Goal: Task Accomplishment & Management: Complete application form

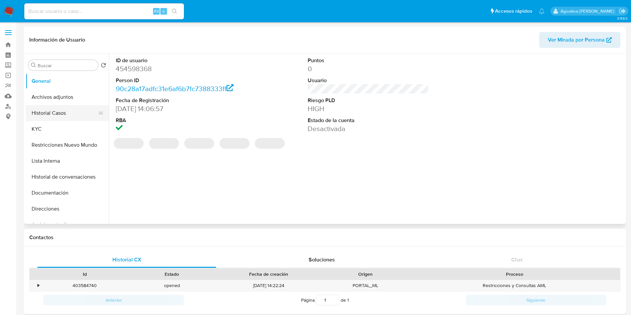
select select "10"
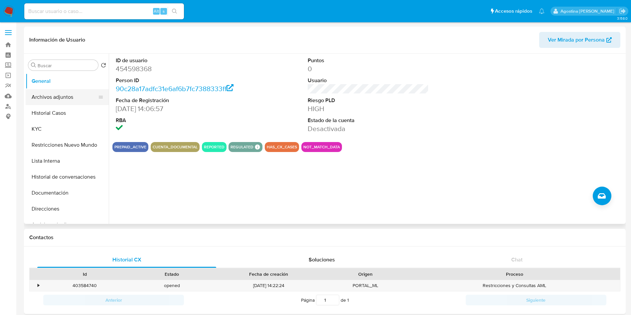
click at [59, 98] on button "Archivos adjuntos" at bounding box center [65, 97] width 78 height 16
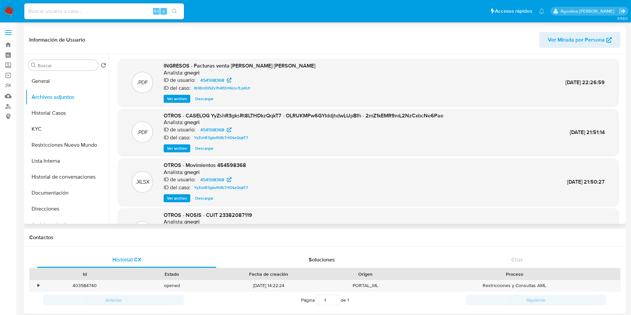
click at [177, 152] on span "Ver archivo" at bounding box center [177, 148] width 20 height 7
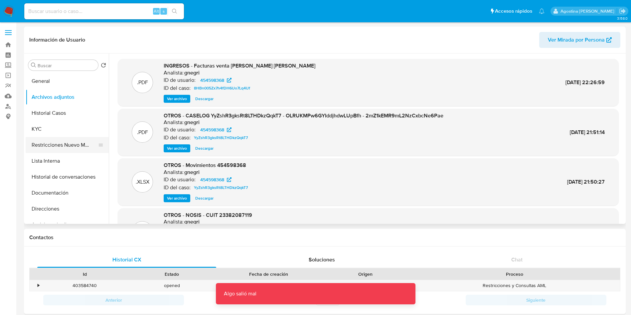
click at [75, 142] on button "Restricciones Nuevo Mundo" at bounding box center [65, 145] width 78 height 16
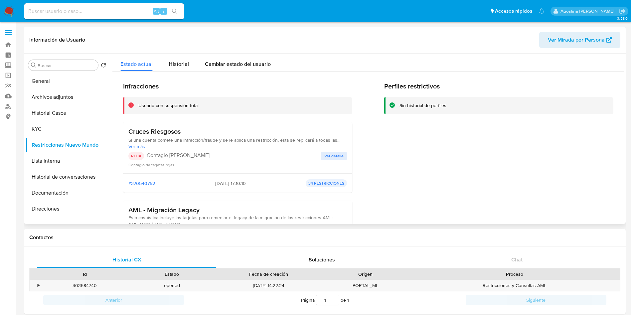
click at [331, 161] on div "ROJA Contagio Tarjetas Rojas Ver detalle Contagio de tarjetas rojas" at bounding box center [237, 160] width 219 height 16
click at [327, 156] on span "Ver detalle" at bounding box center [334, 156] width 19 height 7
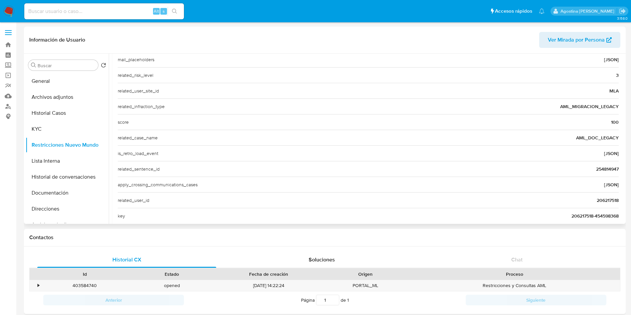
scroll to position [242, 0]
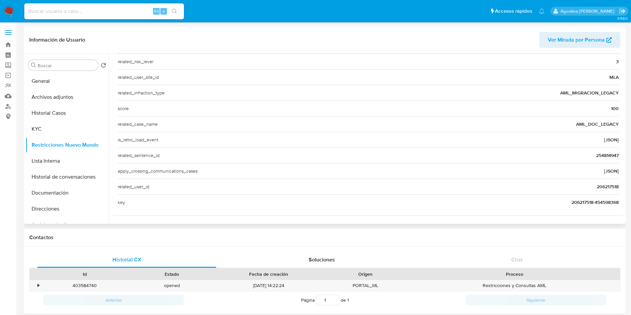
click at [600, 159] on div "related_sentence_id 254814947" at bounding box center [368, 155] width 501 height 16
click at [599, 158] on span "254814947" at bounding box center [608, 155] width 23 height 7
click at [599, 185] on span "206217518" at bounding box center [608, 186] width 22 height 7
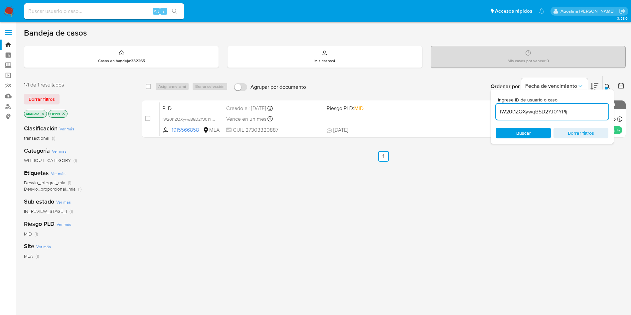
click at [122, 10] on input at bounding box center [104, 11] width 160 height 9
paste input "254814947"
type input "254814947"
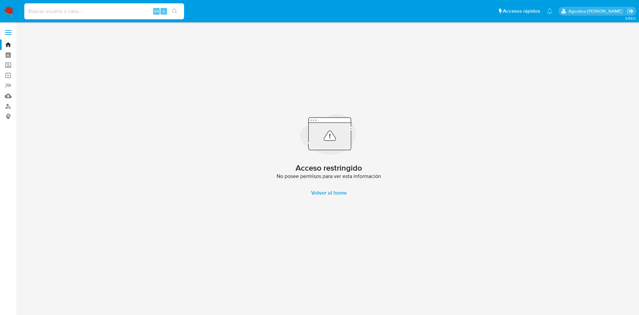
click at [128, 8] on input at bounding box center [104, 11] width 160 height 9
paste input "206217518"
type input "206217518"
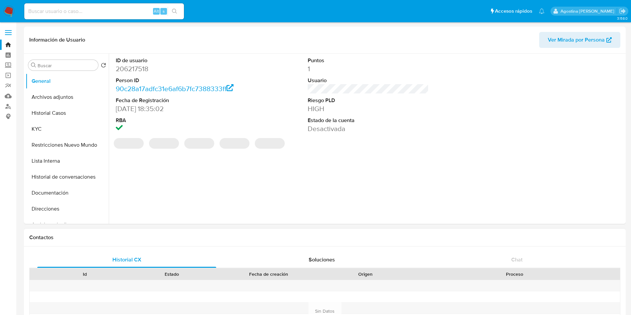
select select "10"
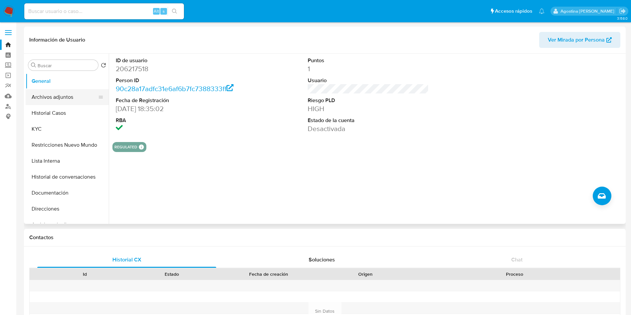
click at [61, 102] on button "Archivos adjuntos" at bounding box center [65, 97] width 78 height 16
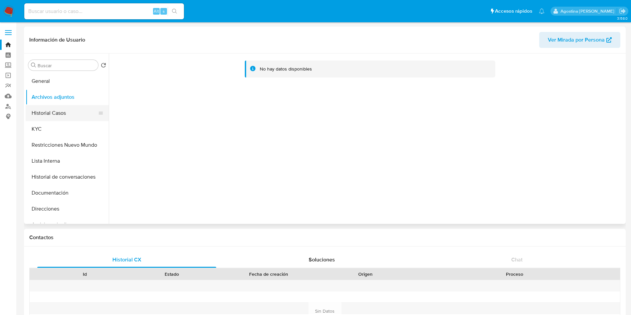
click at [74, 115] on button "Historial Casos" at bounding box center [65, 113] width 78 height 16
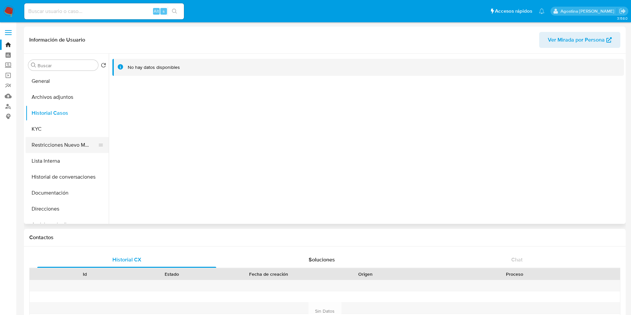
click at [78, 141] on button "Restricciones Nuevo Mundo" at bounding box center [65, 145] width 78 height 16
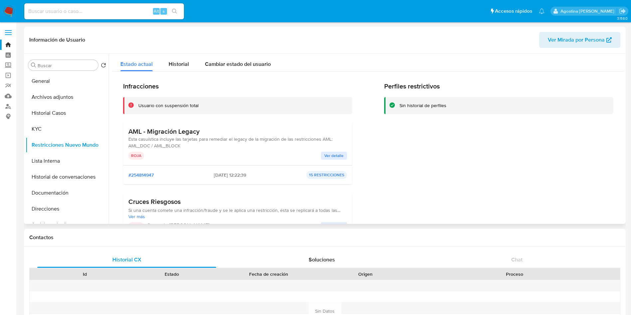
click at [321, 155] on button "Ver detalle" at bounding box center [334, 156] width 26 height 8
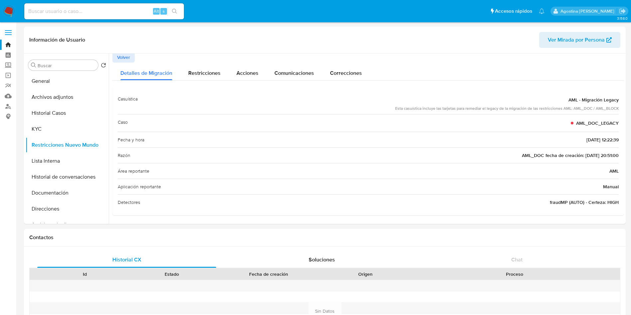
click at [128, 13] on input at bounding box center [104, 11] width 160 height 9
paste input "MJ3LPjLjtzLTi3fK5sjGx12F"
type input "MJ3LPjLjtzLTi3fK5sjGx12F"
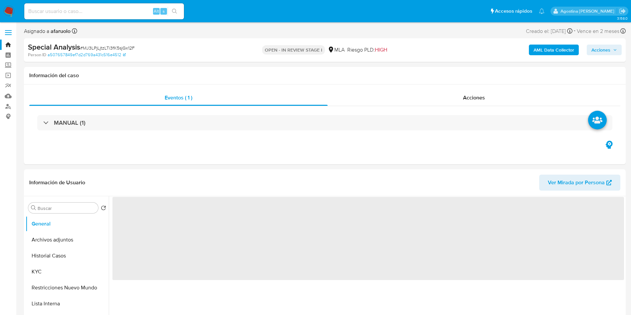
select select "10"
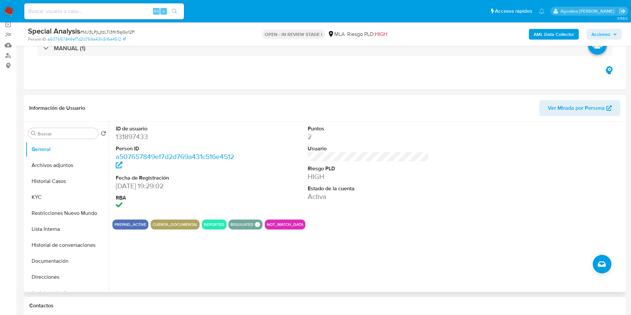
scroll to position [100, 0]
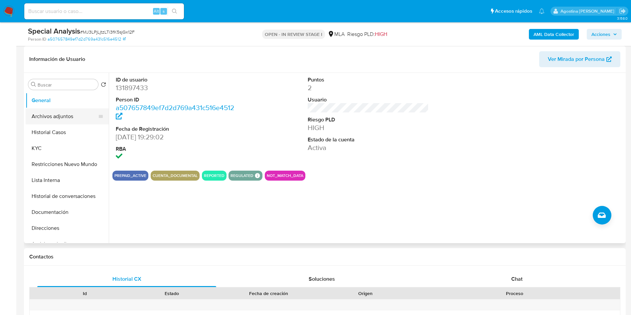
click at [68, 116] on button "Archivos adjuntos" at bounding box center [65, 117] width 78 height 16
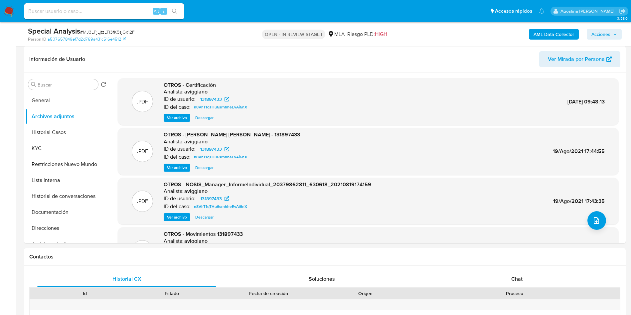
click at [99, 13] on input at bounding box center [104, 11] width 160 height 9
paste input "141090572"
type input "141090572"
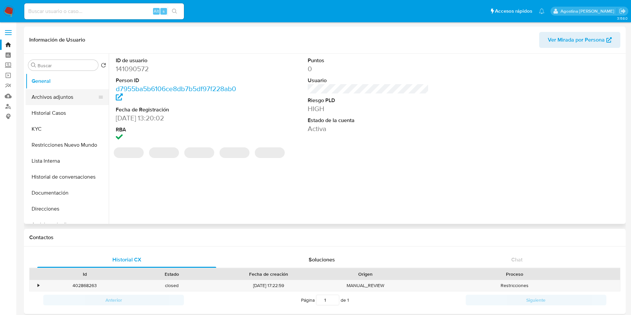
select select "10"
click at [60, 97] on button "Archivos adjuntos" at bounding box center [65, 97] width 78 height 16
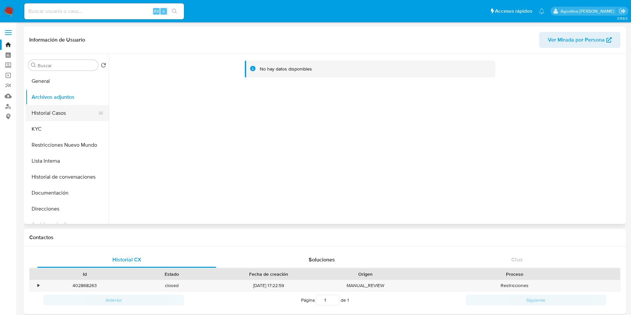
click at [52, 116] on button "Historial Casos" at bounding box center [65, 113] width 78 height 16
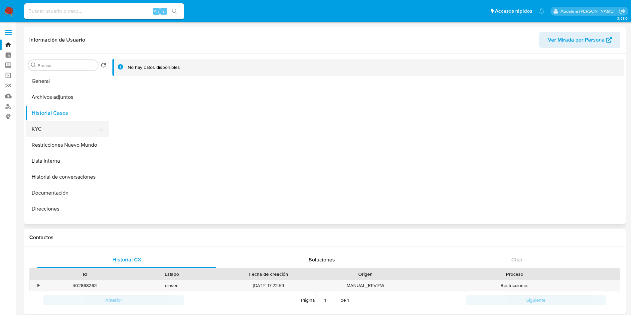
click at [69, 136] on button "KYC" at bounding box center [65, 129] width 78 height 16
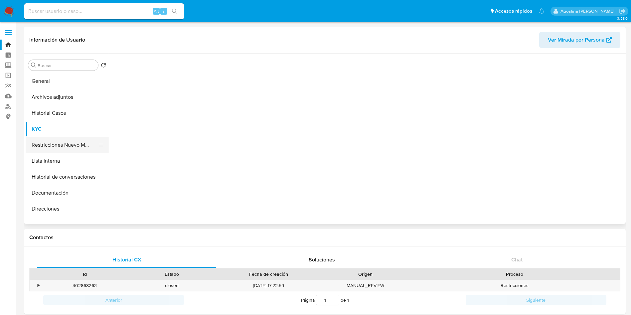
click at [72, 139] on button "Restricciones Nuevo Mundo" at bounding box center [65, 145] width 78 height 16
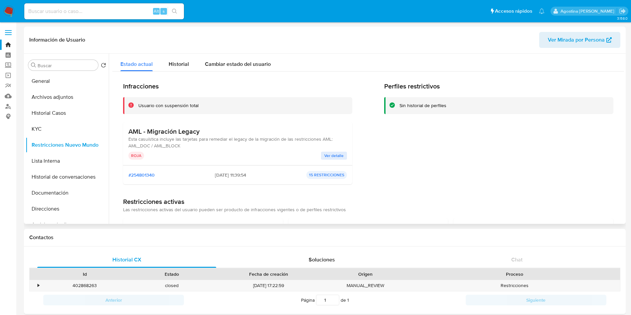
click at [321, 156] on button "Ver detalle" at bounding box center [334, 156] width 26 height 8
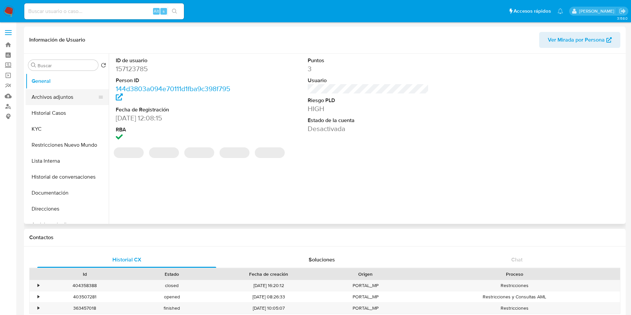
select select "10"
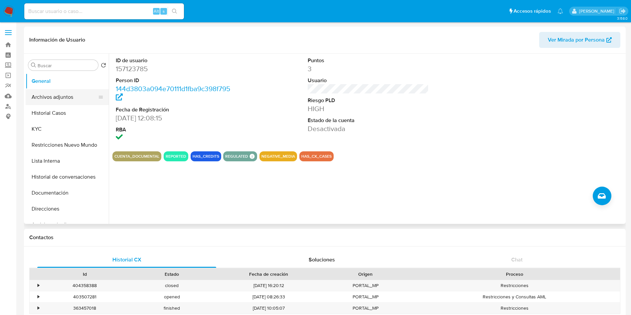
click at [59, 99] on button "Archivos adjuntos" at bounding box center [65, 97] width 78 height 16
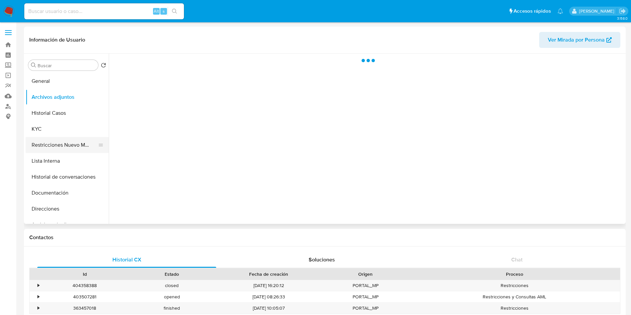
click at [71, 143] on button "Restricciones Nuevo Mundo" at bounding box center [65, 145] width 78 height 16
click at [66, 153] on button "Lista Interna" at bounding box center [65, 161] width 78 height 16
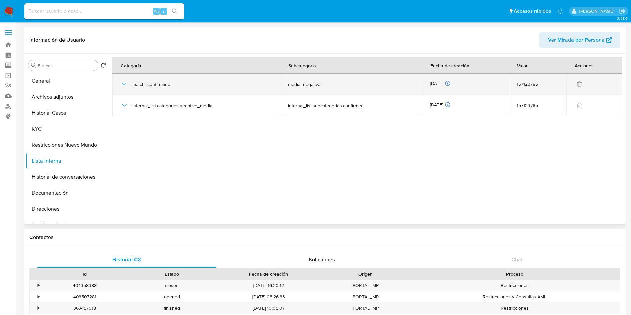
click at [122, 85] on icon "button" at bounding box center [125, 84] width 8 height 8
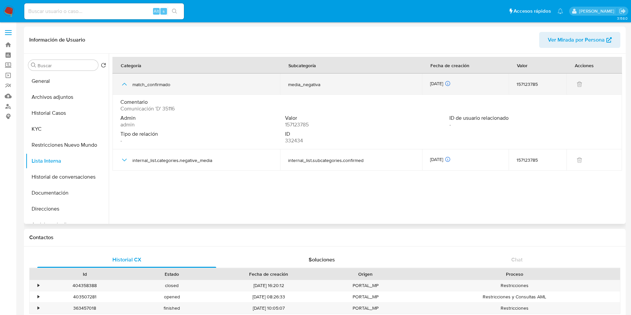
click at [122, 85] on icon "button" at bounding box center [125, 84] width 8 height 8
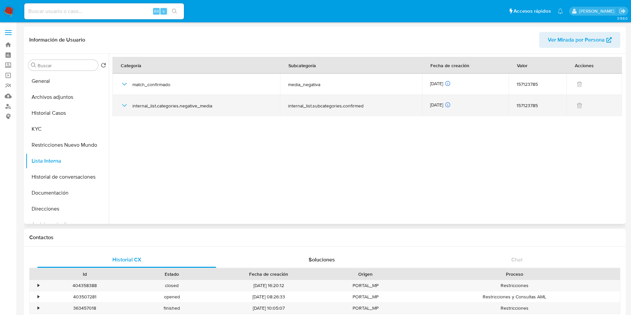
click at [124, 104] on icon "button" at bounding box center [125, 106] width 8 height 8
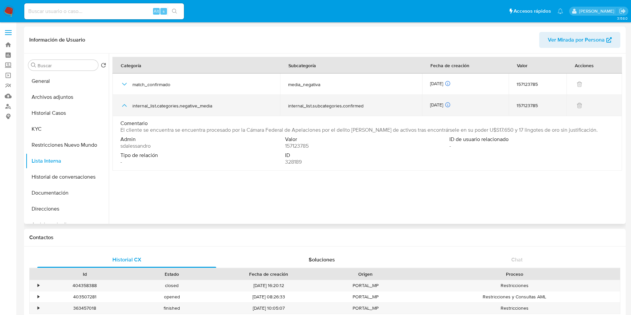
click at [124, 104] on icon "button" at bounding box center [125, 106] width 8 height 8
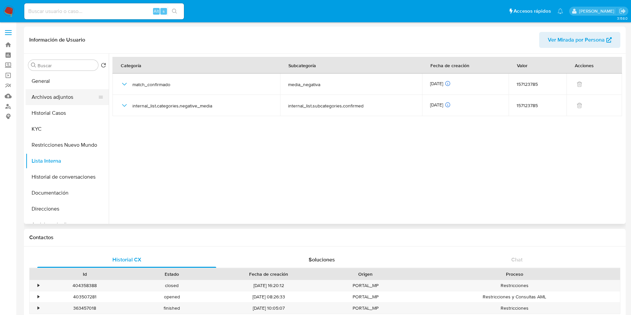
click at [69, 96] on button "Archivos adjuntos" at bounding box center [65, 97] width 78 height 16
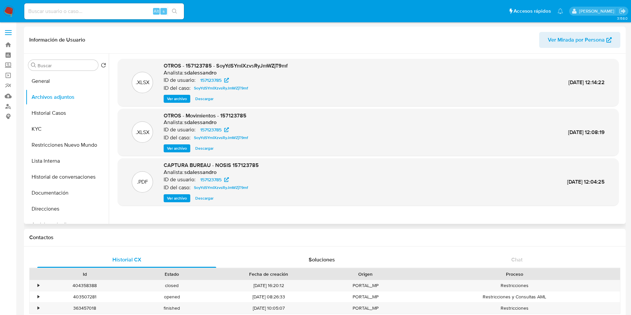
click at [177, 100] on span "Ver archivo" at bounding box center [177, 99] width 20 height 7
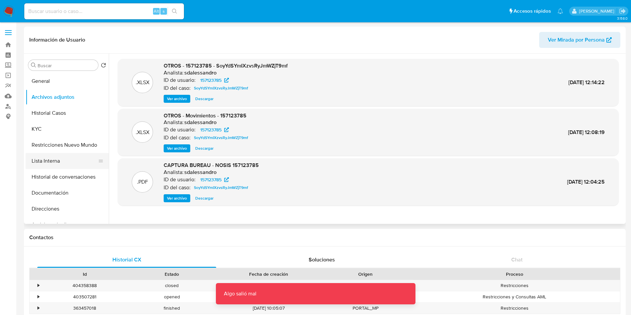
click at [68, 153] on button "Lista Interna" at bounding box center [65, 161] width 78 height 16
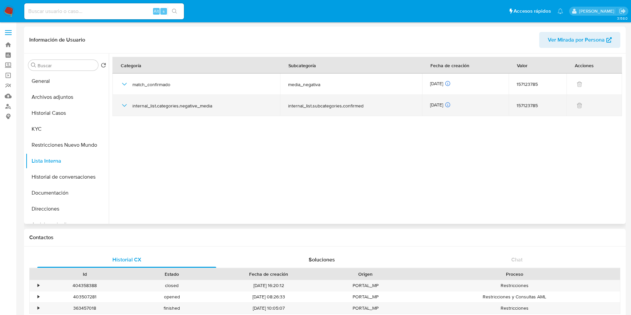
click at [124, 109] on icon "button" at bounding box center [125, 106] width 8 height 8
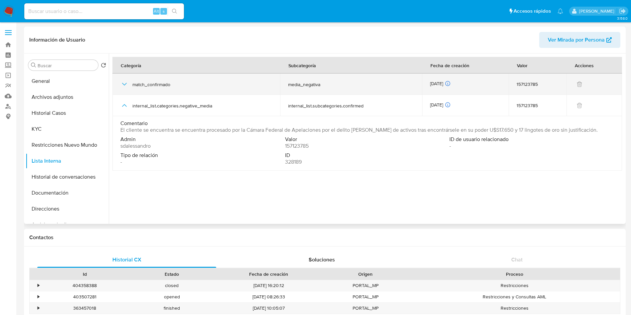
click at [124, 82] on icon "button" at bounding box center [125, 84] width 8 height 8
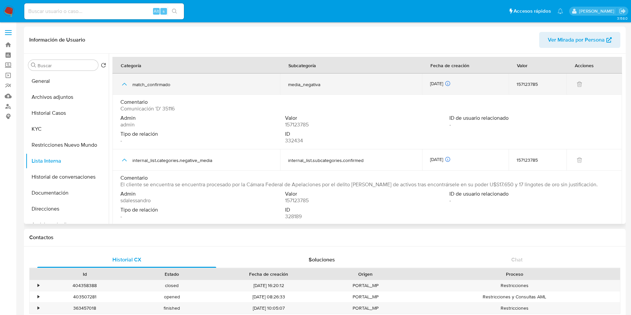
click at [124, 82] on icon "button" at bounding box center [125, 84] width 8 height 8
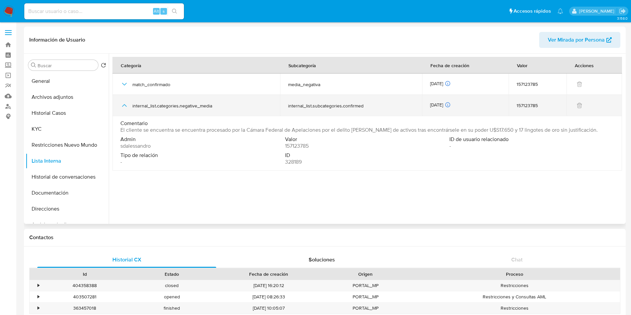
click at [124, 105] on icon "button" at bounding box center [124, 105] width 5 height 3
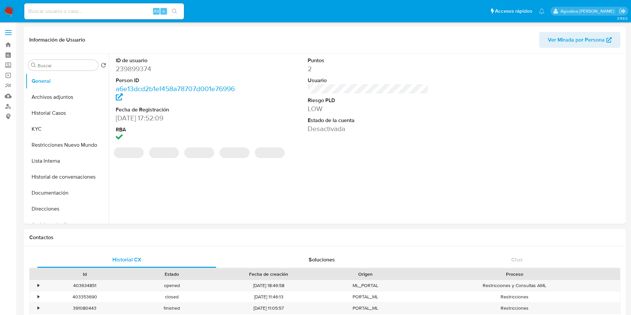
select select "10"
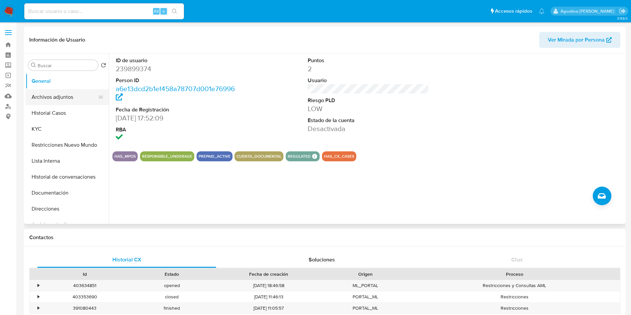
click at [63, 99] on button "Archivos adjuntos" at bounding box center [65, 97] width 78 height 16
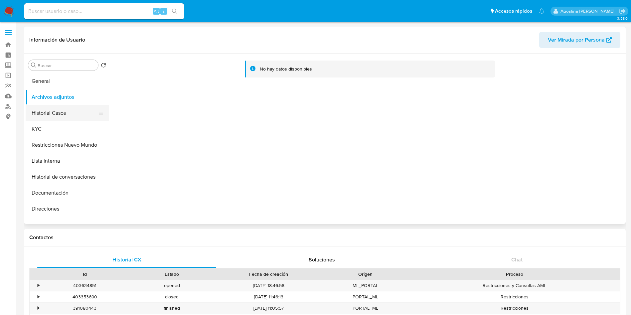
click at [80, 113] on button "Historial Casos" at bounding box center [65, 113] width 78 height 16
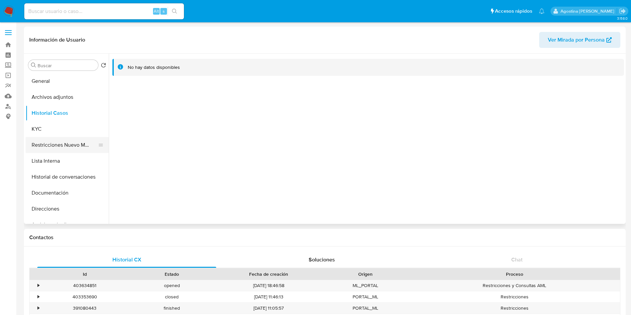
click at [53, 142] on button "Restricciones Nuevo Mundo" at bounding box center [65, 145] width 78 height 16
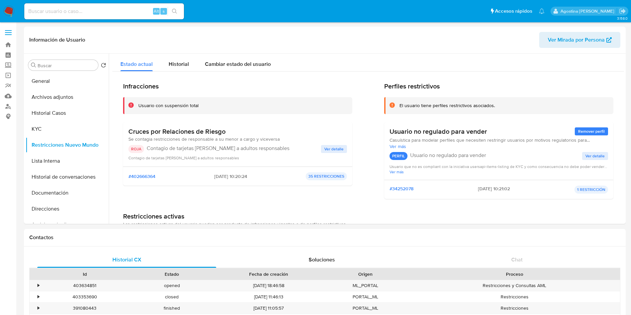
click at [115, 10] on input at bounding box center [104, 11] width 160 height 9
paste input "239899374"
click at [322, 150] on button "Ver detalle" at bounding box center [334, 149] width 26 height 8
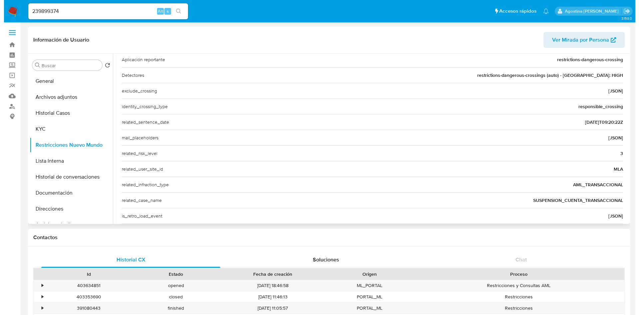
scroll to position [226, 0]
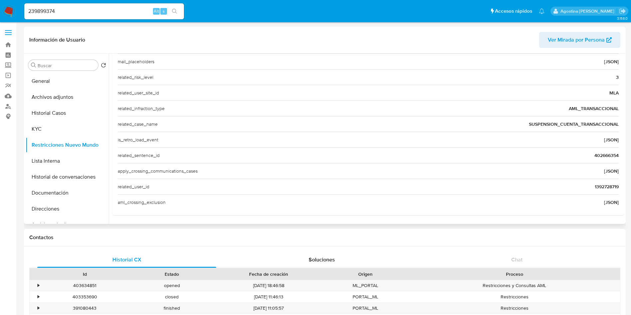
click at [595, 190] on span "1392728719" at bounding box center [607, 186] width 24 height 7
click at [595, 188] on span "1392728719" at bounding box center [607, 186] width 24 height 7
click at [80, 13] on input "239899374" at bounding box center [104, 11] width 160 height 9
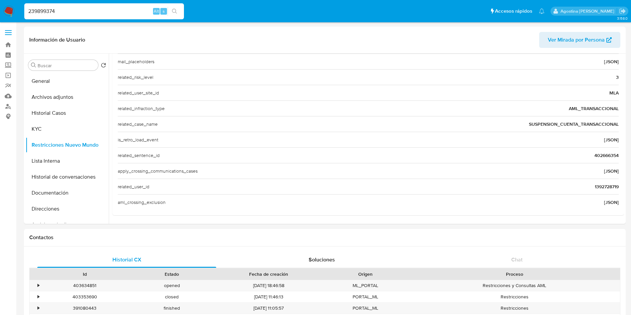
paste input "1392728719"
type input "1392728719"
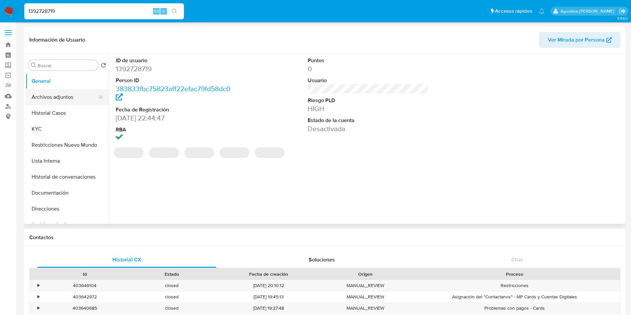
select select "10"
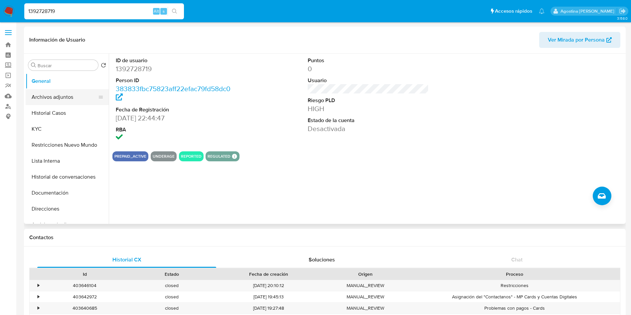
click at [64, 98] on button "Archivos adjuntos" at bounding box center [65, 97] width 78 height 16
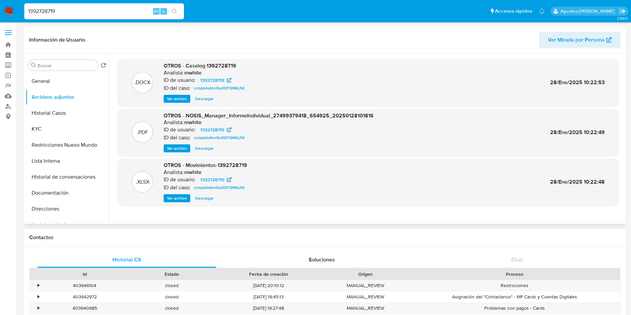
click at [170, 98] on span "Ver archivo" at bounding box center [177, 99] width 20 height 7
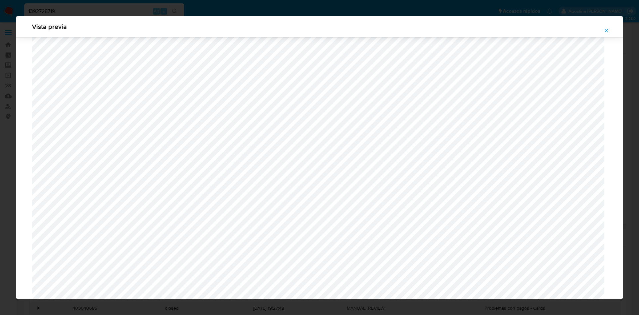
scroll to position [236, 0]
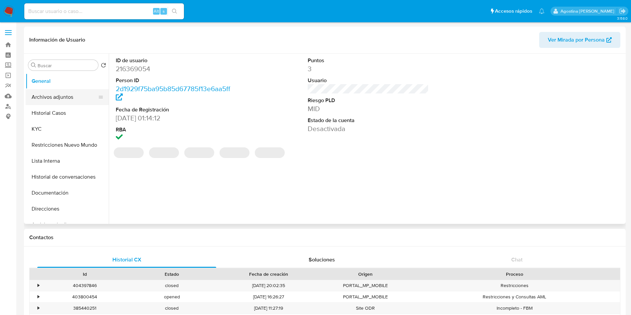
click at [65, 99] on button "Archivos adjuntos" at bounding box center [65, 97] width 78 height 16
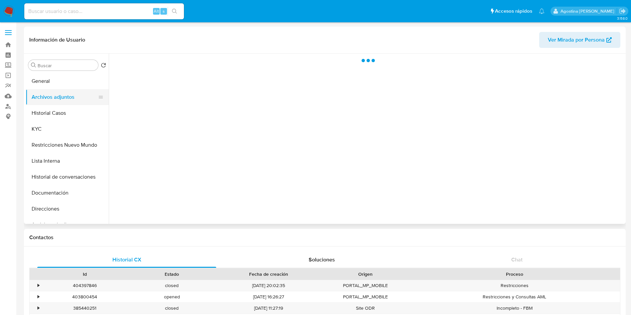
select select "10"
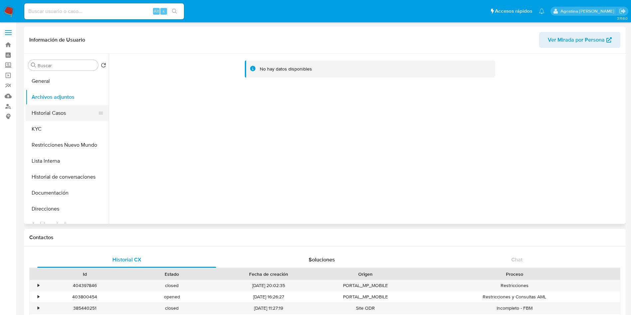
click at [66, 110] on button "Historial Casos" at bounding box center [65, 113] width 78 height 16
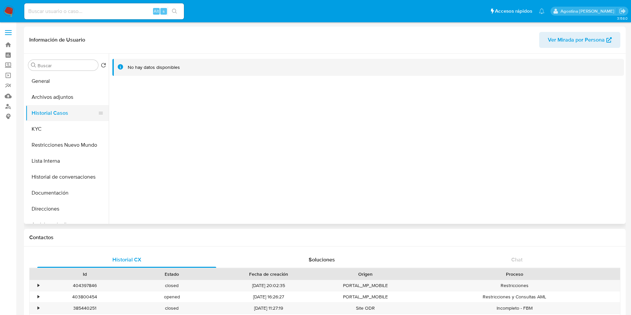
click at [66, 110] on button "Historial Casos" at bounding box center [65, 113] width 78 height 16
click at [75, 140] on button "Restricciones Nuevo Mundo" at bounding box center [65, 145] width 78 height 16
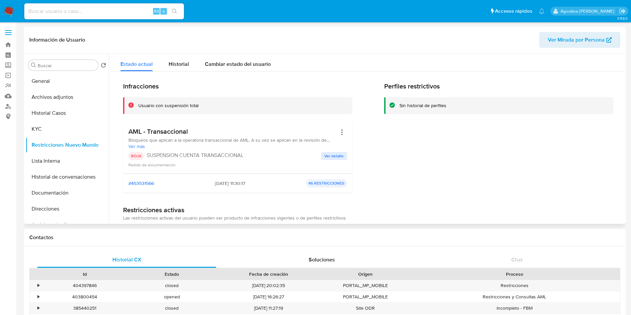
click at [337, 158] on span "Ver detalle" at bounding box center [334, 156] width 19 height 7
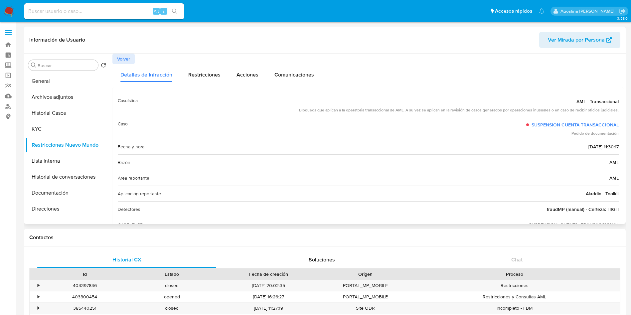
click at [125, 60] on span "Volver" at bounding box center [123, 58] width 13 height 9
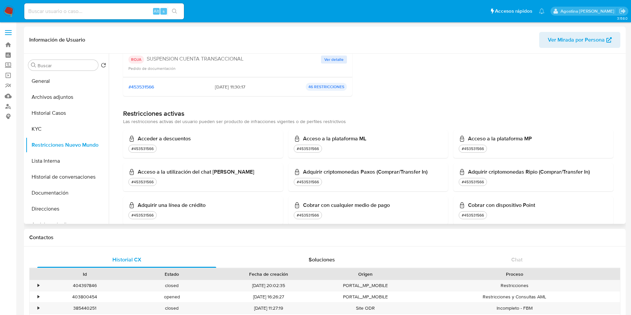
scroll to position [100, 0]
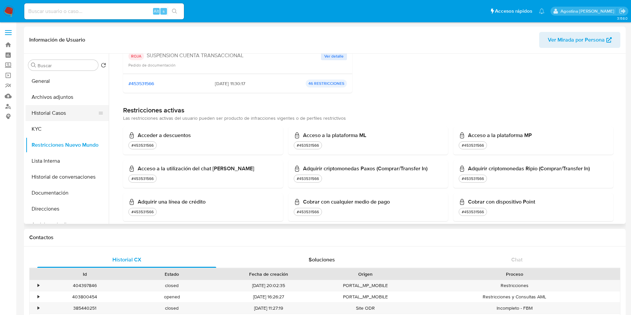
click at [64, 110] on button "Historial Casos" at bounding box center [65, 113] width 78 height 16
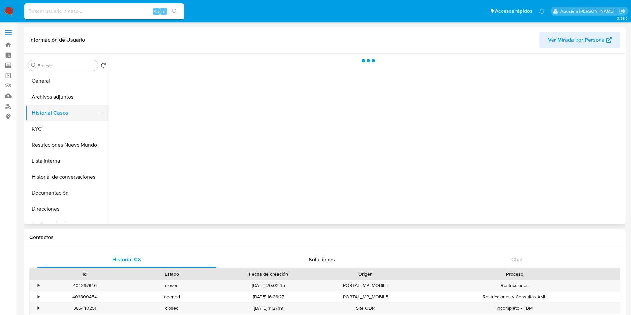
scroll to position [0, 0]
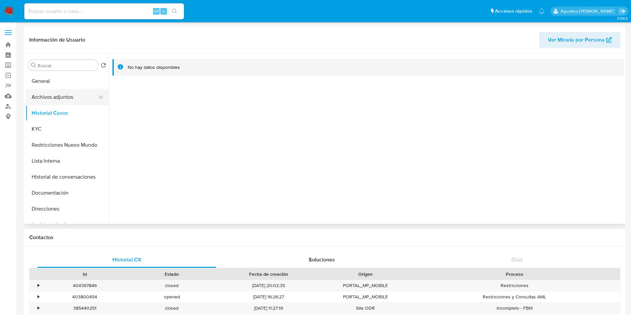
click at [47, 94] on button "Archivos adjuntos" at bounding box center [65, 97] width 78 height 16
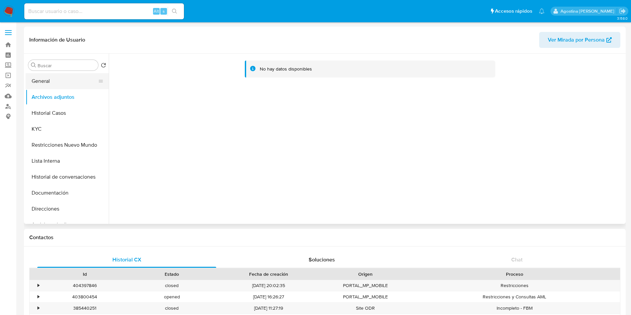
click at [68, 84] on button "General" at bounding box center [65, 81] width 78 height 16
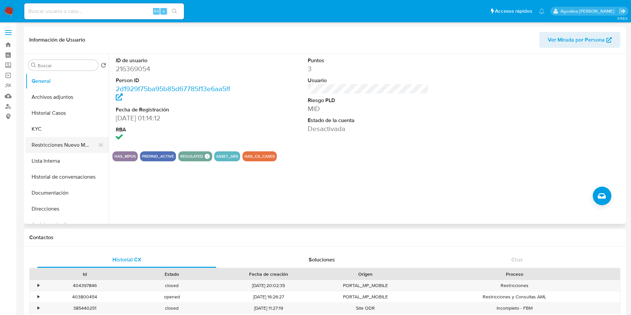
click at [65, 150] on button "Restricciones Nuevo Mundo" at bounding box center [65, 145] width 78 height 16
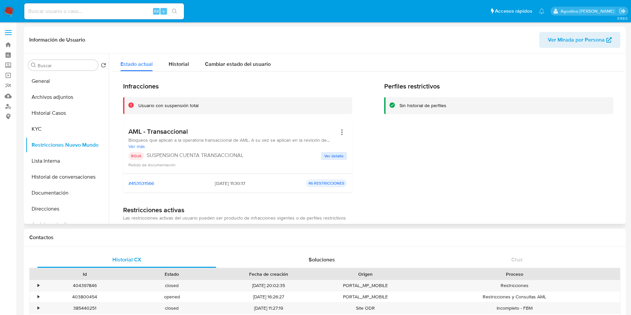
click at [335, 154] on span "Ver detalle" at bounding box center [334, 156] width 19 height 7
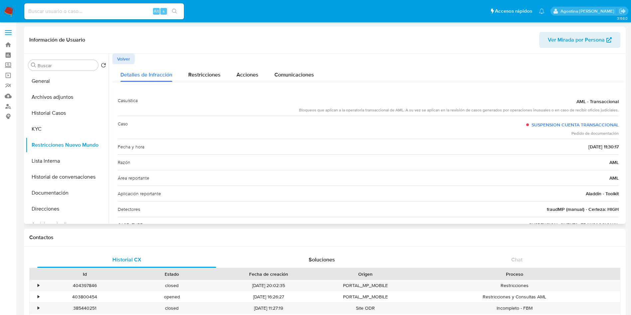
scroll to position [50, 0]
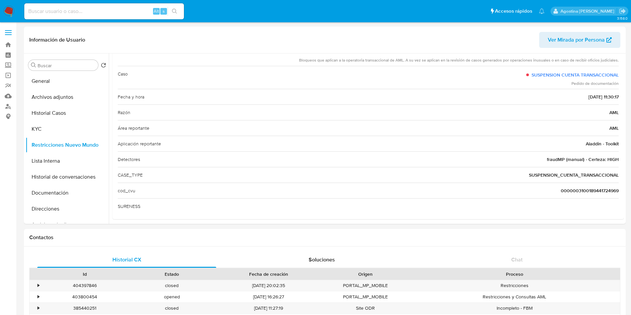
drag, startPoint x: 0, startPoint y: 211, endPoint x: 11, endPoint y: 189, distance: 23.8
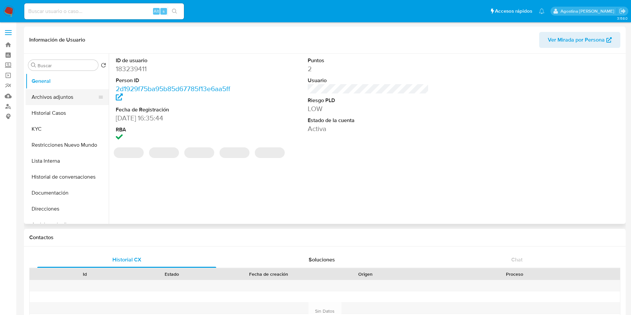
click at [55, 99] on button "Archivos adjuntos" at bounding box center [65, 97] width 78 height 16
select select "10"
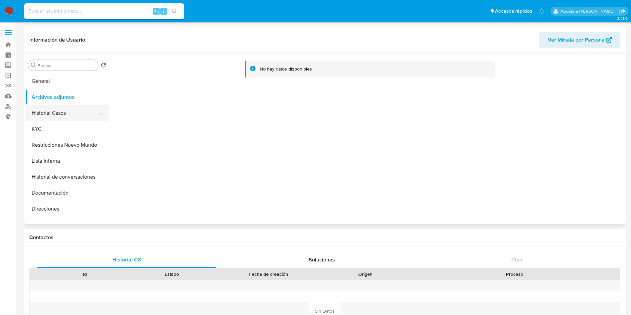
click at [62, 106] on button "Historial Casos" at bounding box center [65, 113] width 78 height 16
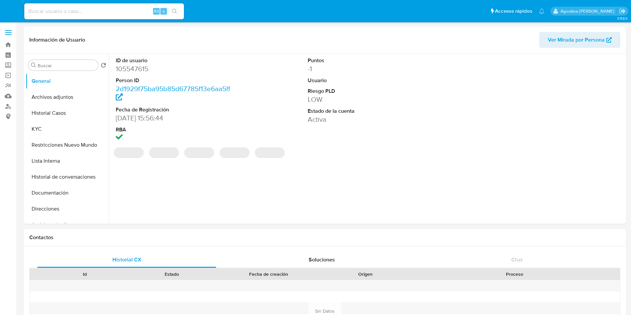
select select "10"
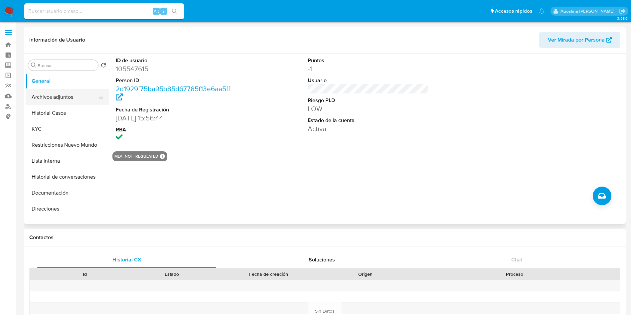
click at [64, 99] on button "Archivos adjuntos" at bounding box center [65, 97] width 78 height 16
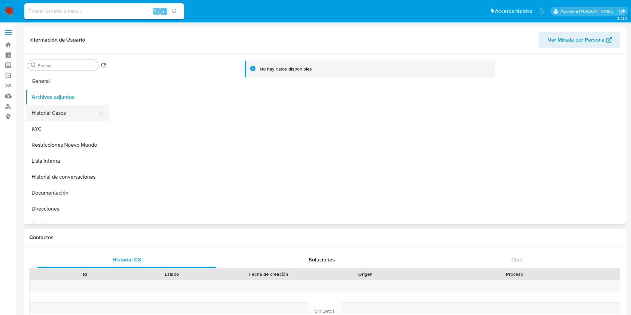
click at [66, 112] on button "Historial Casos" at bounding box center [65, 113] width 78 height 16
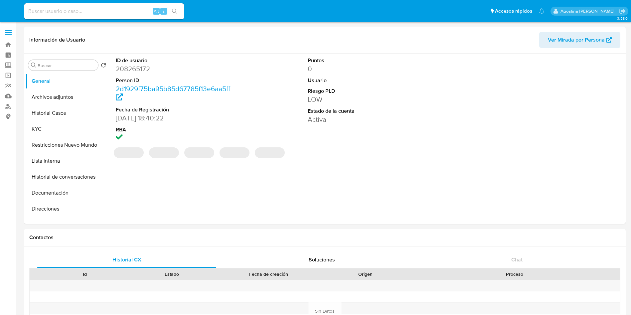
select select "10"
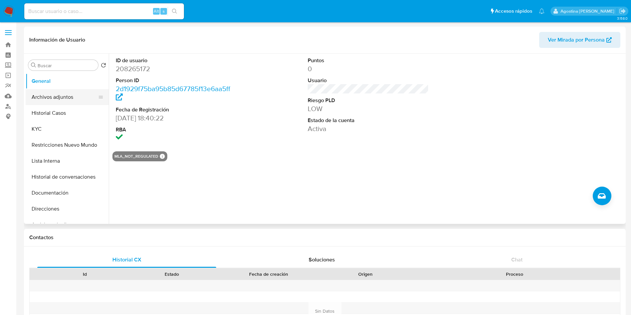
click at [78, 97] on button "Archivos adjuntos" at bounding box center [65, 97] width 78 height 16
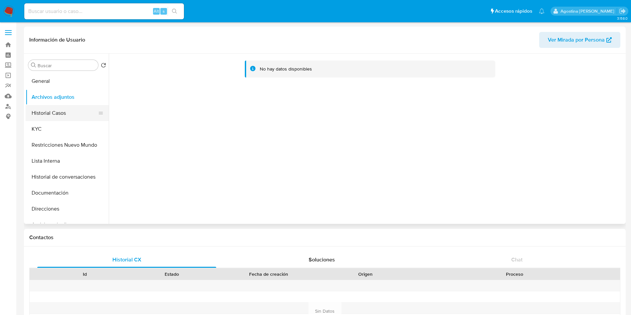
click at [79, 106] on button "Historial Casos" at bounding box center [65, 113] width 78 height 16
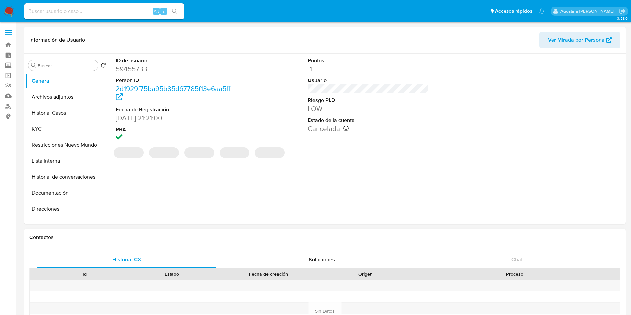
select select "10"
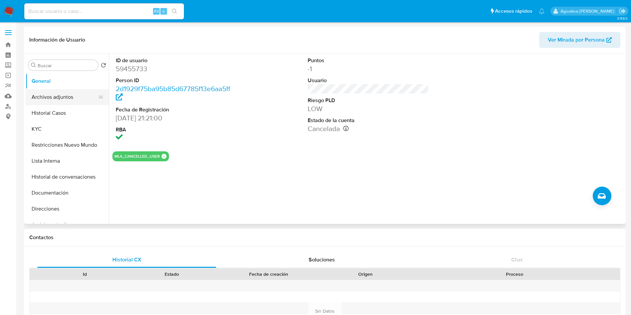
click at [58, 100] on button "Archivos adjuntos" at bounding box center [65, 97] width 78 height 16
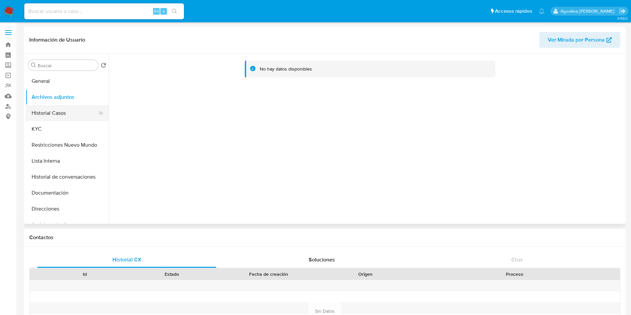
click at [53, 121] on button "Historial Casos" at bounding box center [65, 113] width 78 height 16
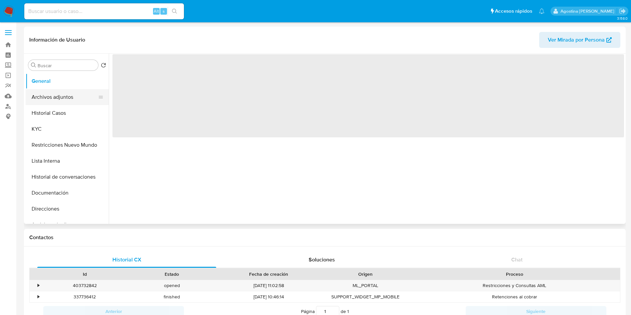
click at [66, 103] on button "Archivos adjuntos" at bounding box center [65, 97] width 78 height 16
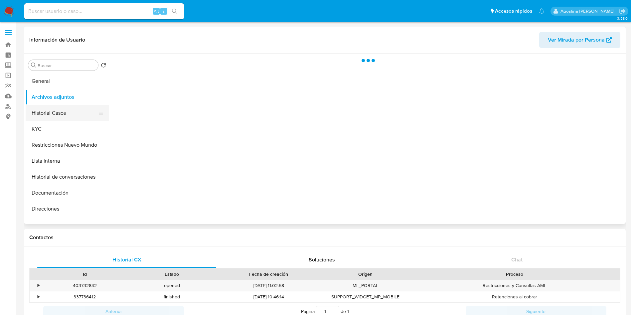
select select "10"
click at [67, 113] on button "Historial Casos" at bounding box center [65, 113] width 78 height 16
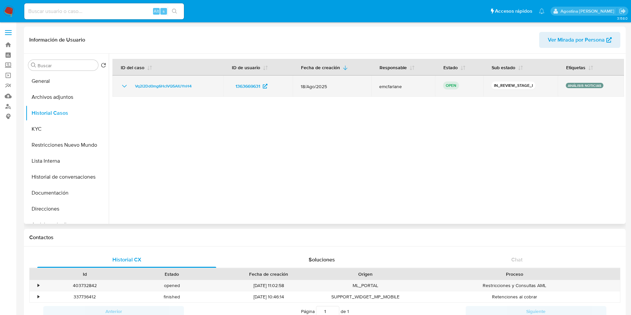
click at [126, 89] on icon "Mostrar/Ocultar" at bounding box center [125, 86] width 8 height 8
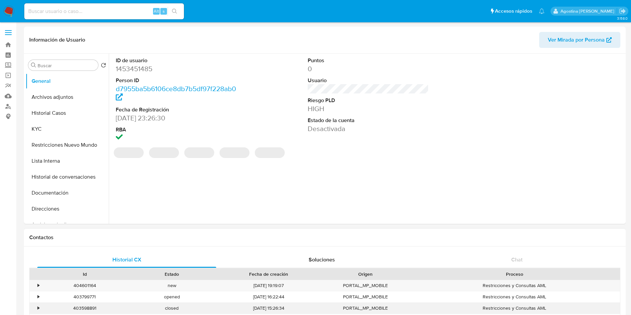
select select "10"
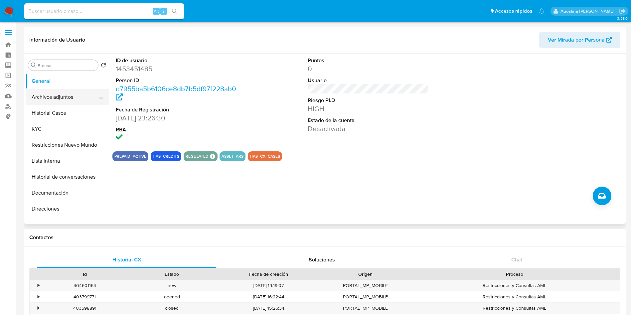
click at [48, 102] on button "Archivos adjuntos" at bounding box center [65, 97] width 78 height 16
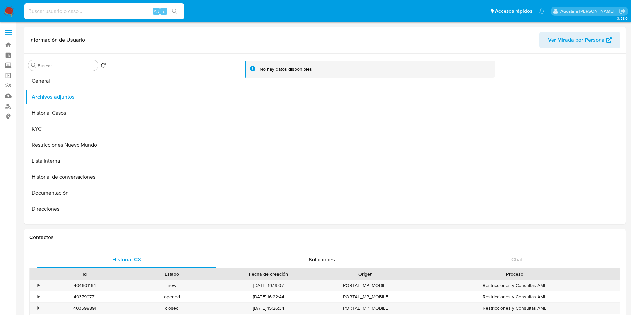
click at [108, 13] on input at bounding box center [104, 11] width 160 height 9
paste input "1453451485"
type input "1453451485"
click at [67, 108] on button "Historial Casos" at bounding box center [65, 113] width 78 height 16
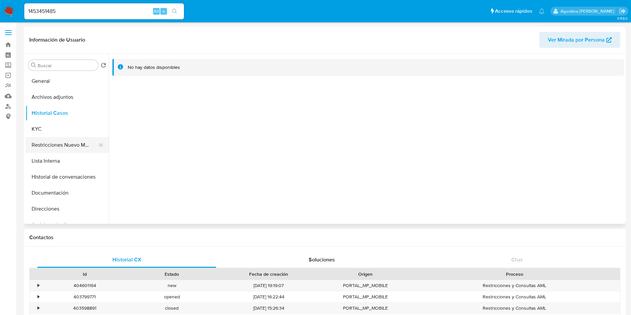
click at [79, 138] on button "Restricciones Nuevo Mundo" at bounding box center [65, 145] width 78 height 16
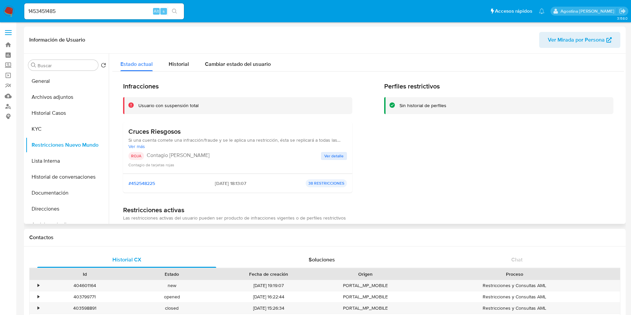
click at [335, 156] on span "Ver detalle" at bounding box center [334, 156] width 19 height 7
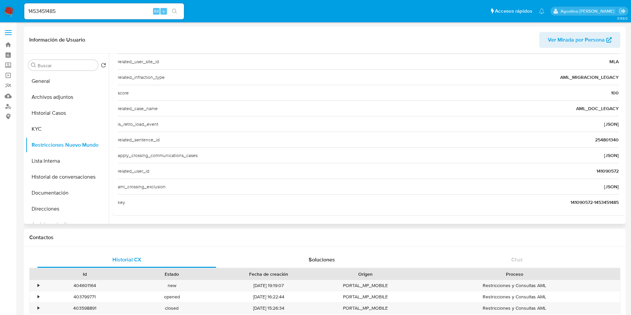
click at [600, 171] on span "141090572" at bounding box center [608, 171] width 22 height 7
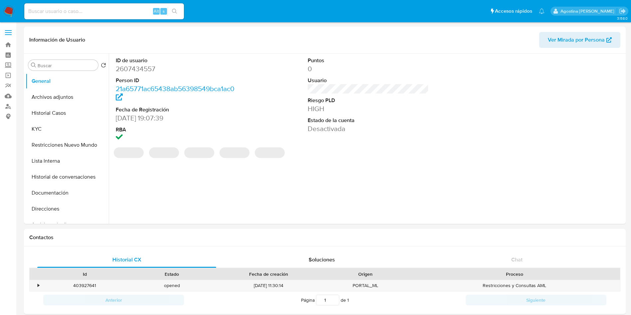
select select "10"
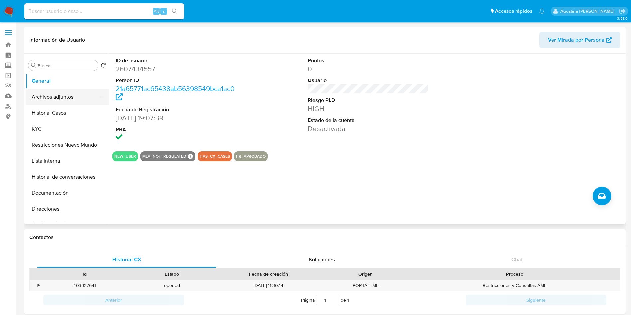
click at [52, 102] on button "Archivos adjuntos" at bounding box center [65, 97] width 78 height 16
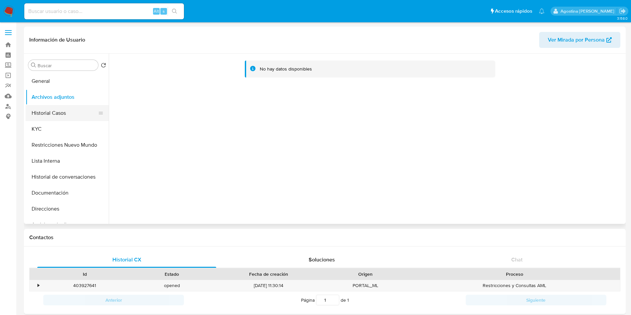
click at [64, 117] on button "Historial Casos" at bounding box center [65, 113] width 78 height 16
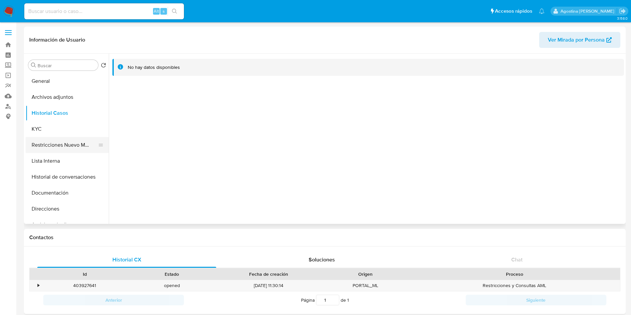
click at [67, 146] on button "Restricciones Nuevo Mundo" at bounding box center [65, 145] width 78 height 16
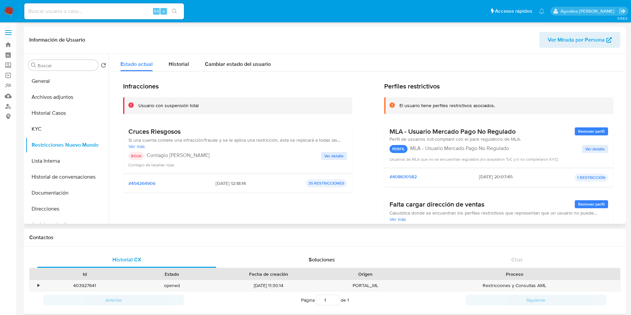
click at [326, 156] on span "Ver detalle" at bounding box center [334, 156] width 19 height 7
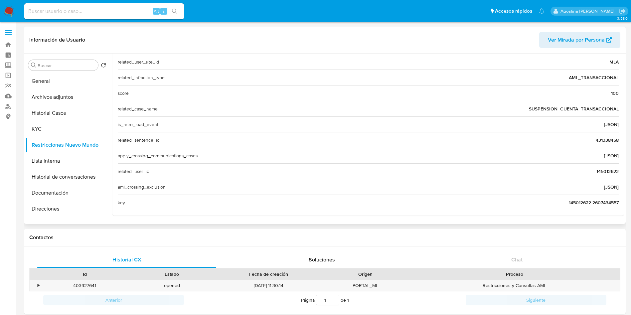
scroll to position [257, 0]
click at [602, 174] on span "145012622" at bounding box center [608, 171] width 22 height 7
click at [603, 173] on span "145012622" at bounding box center [608, 171] width 22 height 7
click at [72, 77] on button "General" at bounding box center [65, 81] width 78 height 16
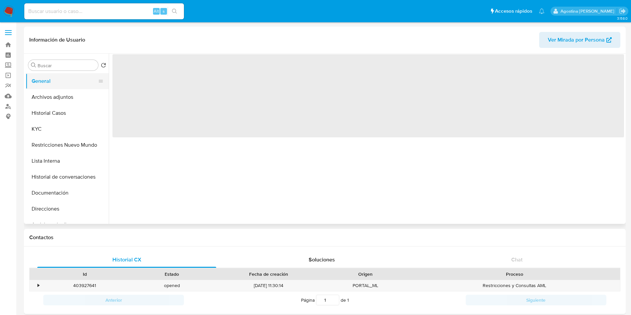
scroll to position [0, 0]
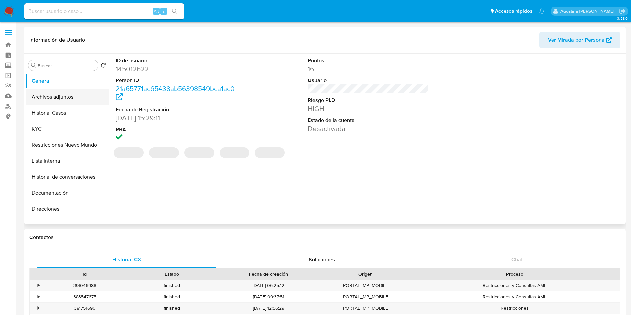
click at [73, 99] on button "Archivos adjuntos" at bounding box center [65, 97] width 78 height 16
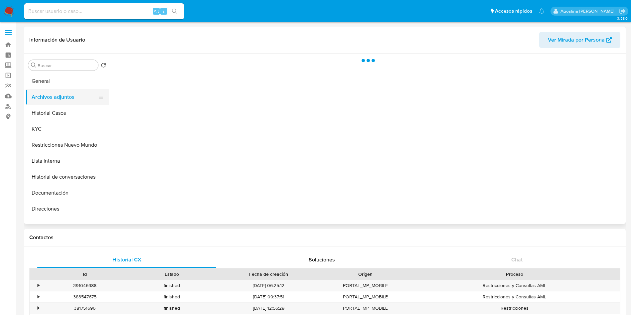
select select "10"
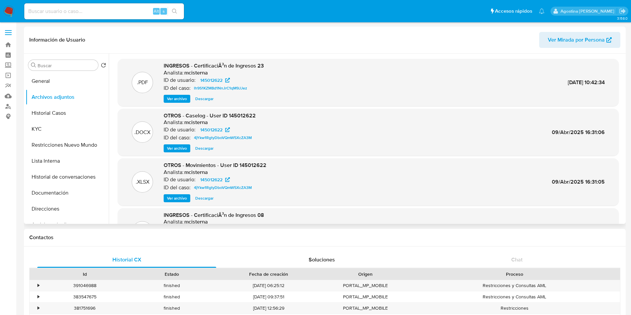
click at [181, 99] on span "Ver archivo" at bounding box center [177, 99] width 20 height 7
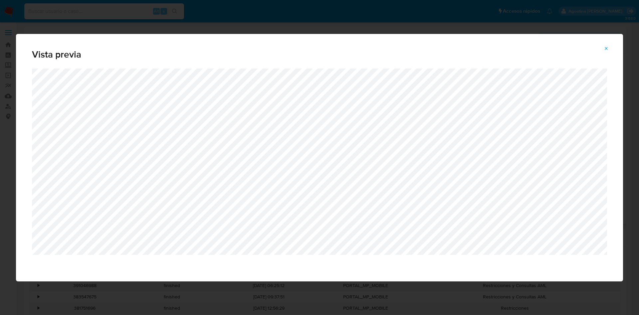
click at [604, 47] on icon "Attachment preview" at bounding box center [606, 48] width 5 height 5
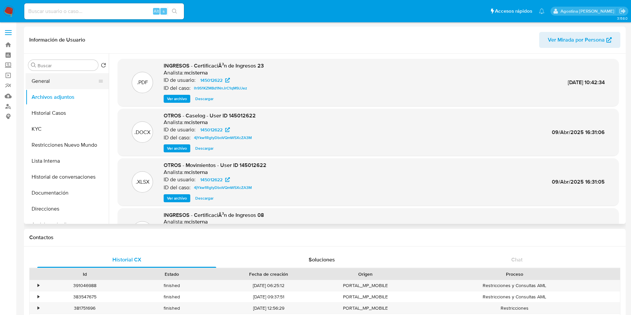
click at [77, 80] on button "General" at bounding box center [65, 81] width 78 height 16
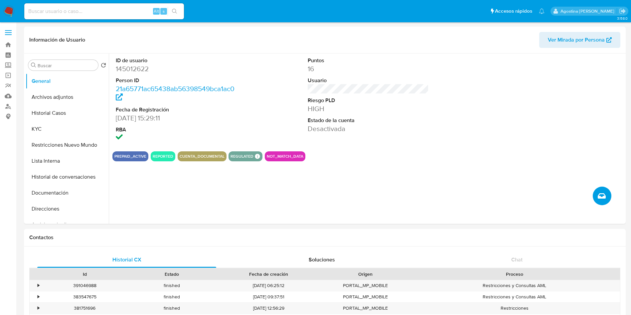
click at [594, 199] on button "Crear caso manual" at bounding box center [602, 196] width 19 height 19
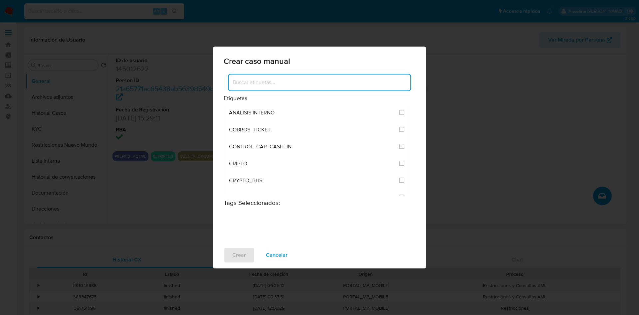
click at [310, 80] on input at bounding box center [320, 82] width 182 height 9
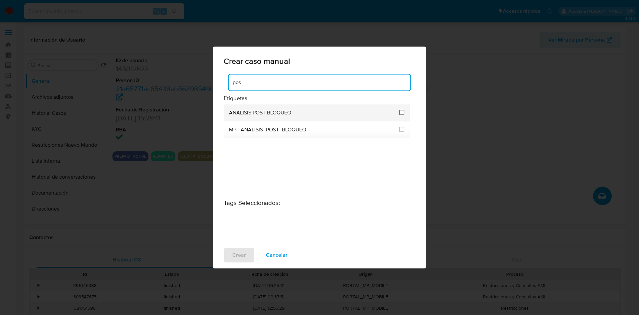
type input "pos"
click at [402, 110] on input "3249" at bounding box center [401, 112] width 5 height 5
checkbox input "true"
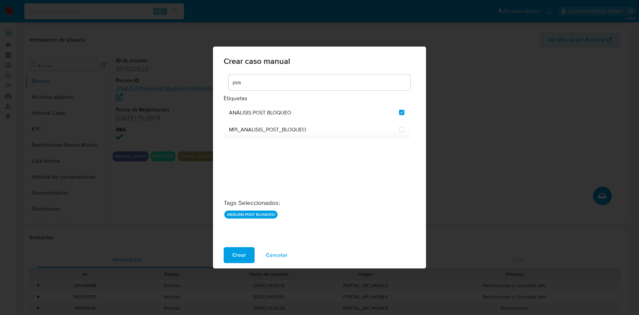
click at [243, 245] on div "Crear Cancelar" at bounding box center [319, 255] width 213 height 27
click at [243, 251] on span "Crear" at bounding box center [239, 255] width 14 height 15
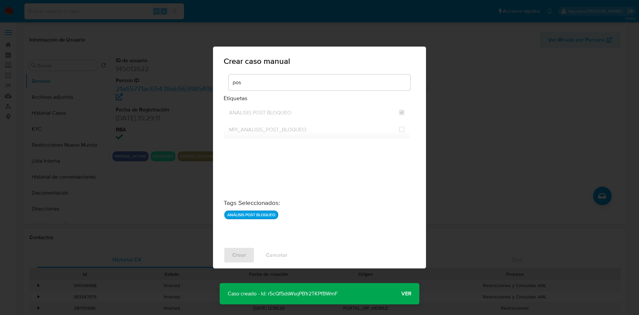
click at [289, 294] on p "Caso creado - Id: r5cQf5dsWsqPB1r2TKPfBWmF" at bounding box center [283, 293] width 126 height 21
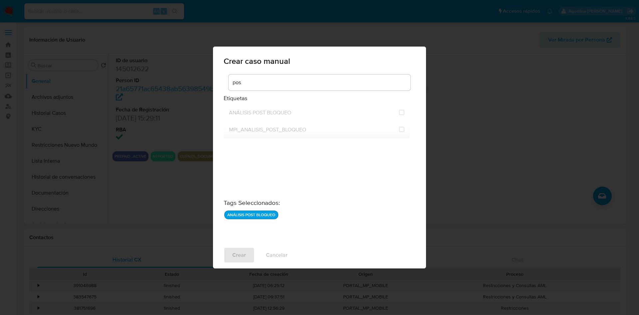
checkbox input "false"
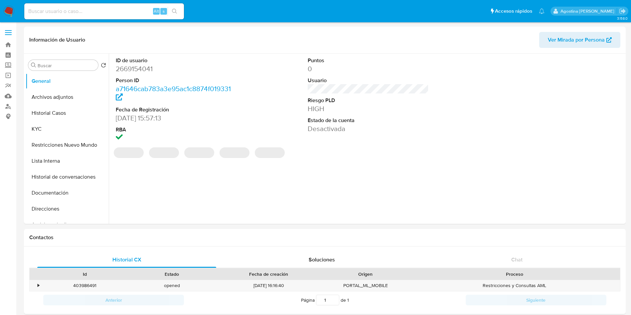
select select "10"
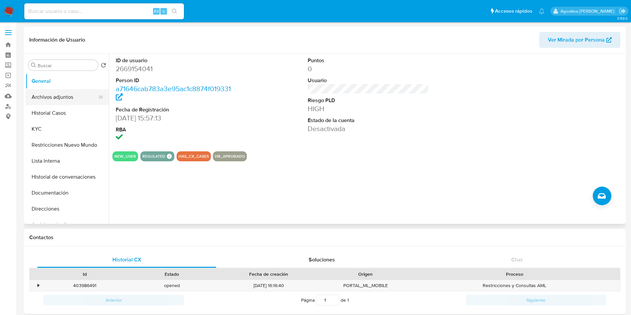
click at [53, 97] on button "Archivos adjuntos" at bounding box center [65, 97] width 78 height 16
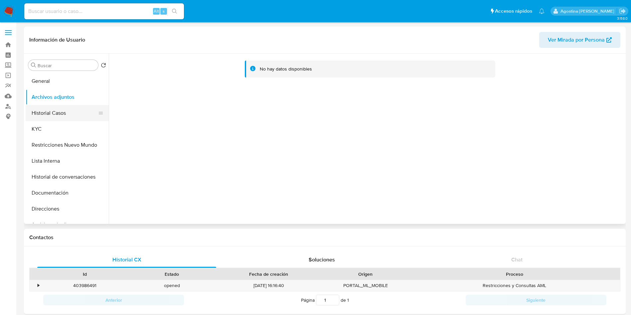
click at [77, 114] on button "Historial Casos" at bounding box center [65, 113] width 78 height 16
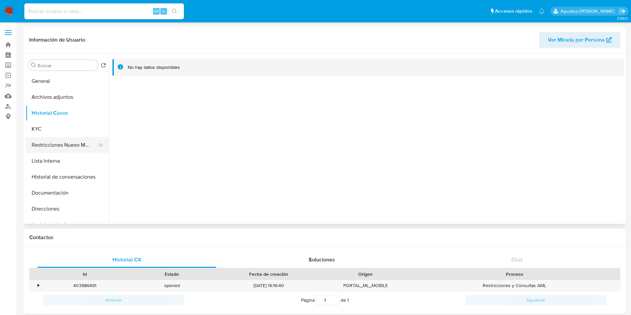
click at [79, 148] on button "Restricciones Nuevo Mundo" at bounding box center [65, 145] width 78 height 16
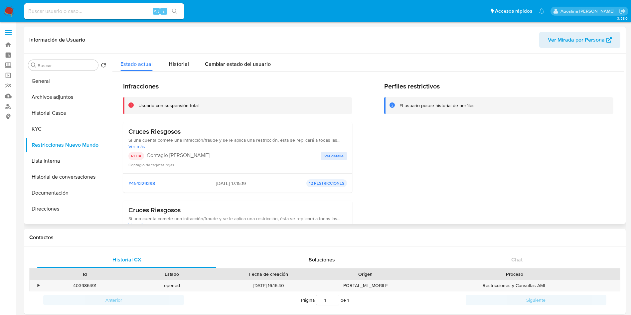
click at [322, 159] on button "Ver detalle" at bounding box center [334, 156] width 26 height 8
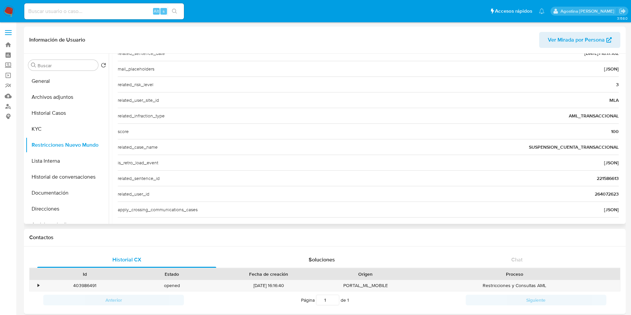
scroll to position [250, 0]
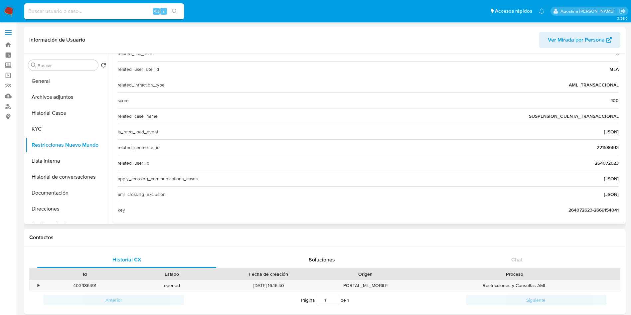
click at [596, 164] on span "264072623" at bounding box center [607, 163] width 24 height 7
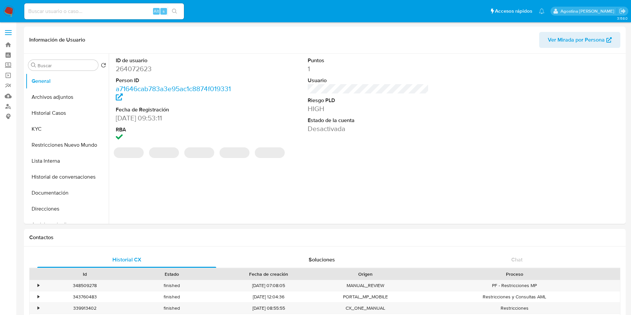
select select "10"
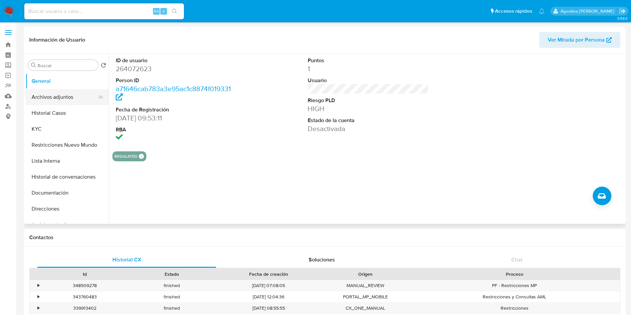
click at [72, 97] on button "Archivos adjuntos" at bounding box center [65, 97] width 78 height 16
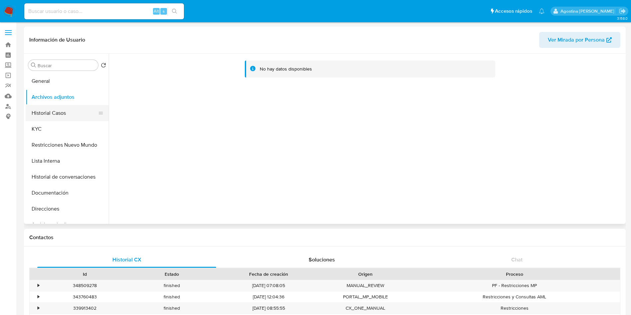
click at [57, 116] on button "Historial Casos" at bounding box center [65, 113] width 78 height 16
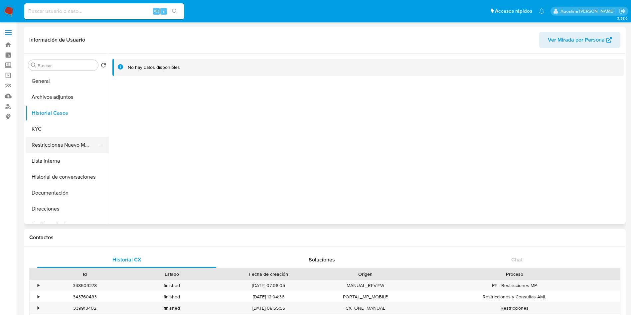
click at [66, 139] on button "Restricciones Nuevo Mundo" at bounding box center [65, 145] width 78 height 16
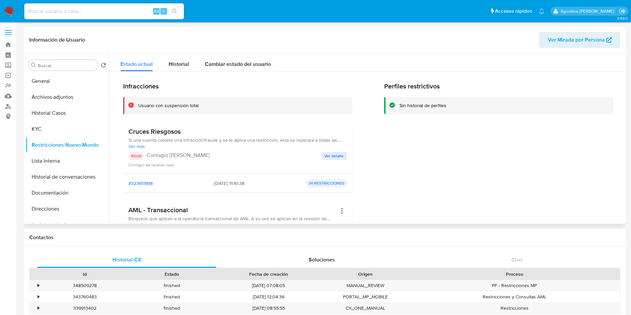
click at [332, 161] on div "Contagio de tarjetas rojas" at bounding box center [237, 164] width 219 height 7
click at [331, 158] on span "Ver detalle" at bounding box center [334, 156] width 19 height 7
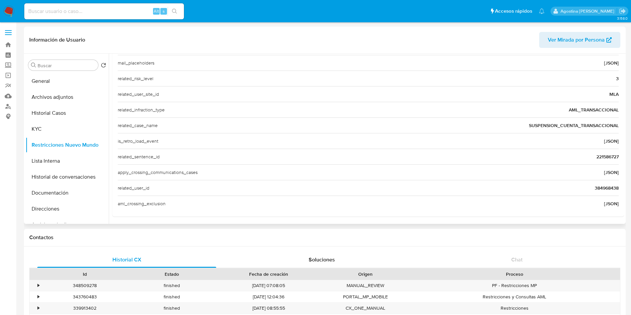
scroll to position [226, 0]
click at [600, 186] on span "384968438" at bounding box center [607, 186] width 24 height 7
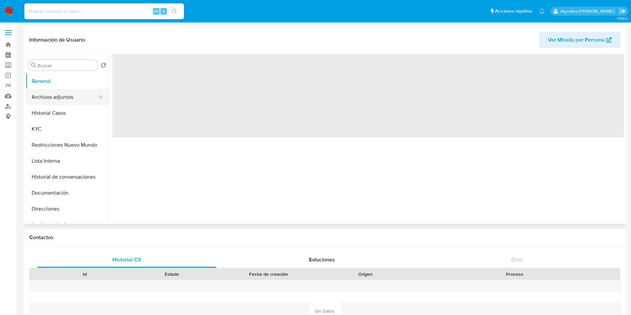
click at [53, 99] on button "Archivos adjuntos" at bounding box center [65, 97] width 78 height 16
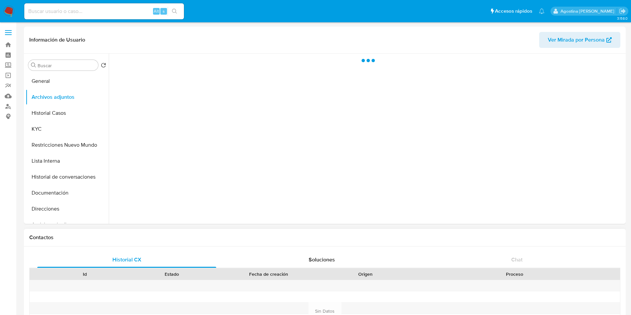
select select "10"
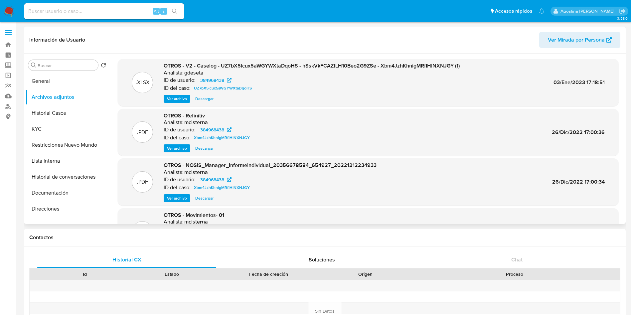
click at [174, 97] on span "Ver archivo" at bounding box center [177, 99] width 20 height 7
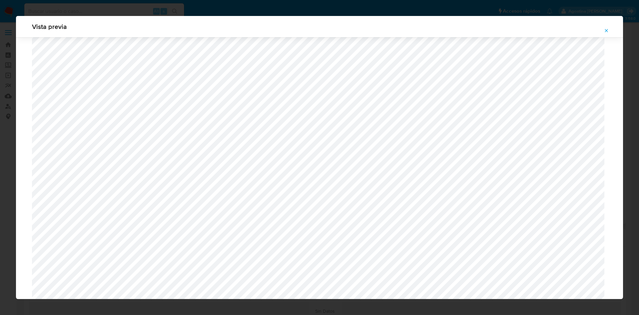
scroll to position [336, 0]
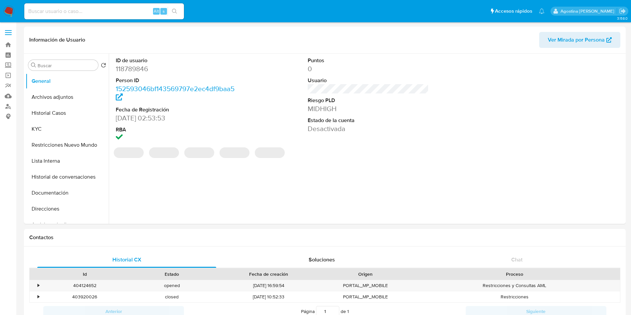
select select "10"
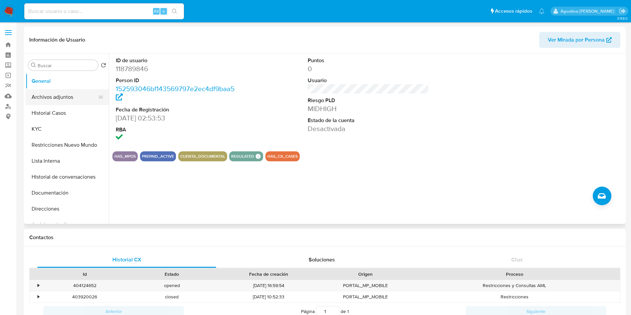
click at [70, 102] on button "Archivos adjuntos" at bounding box center [65, 97] width 78 height 16
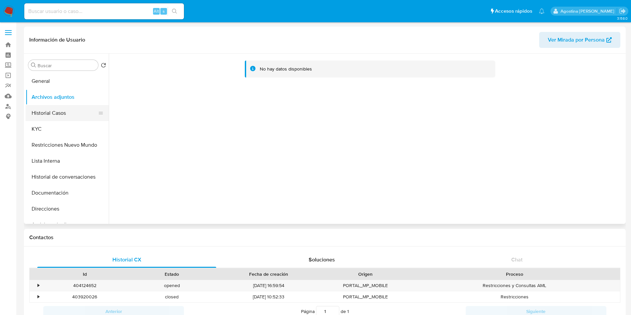
click at [69, 113] on button "Historial Casos" at bounding box center [65, 113] width 78 height 16
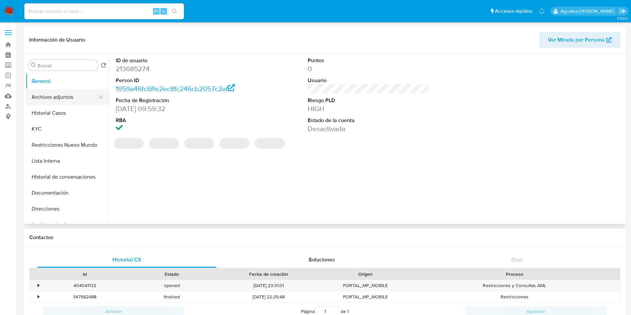
select select "10"
click at [53, 97] on button "Archivos adjuntos" at bounding box center [65, 97] width 78 height 16
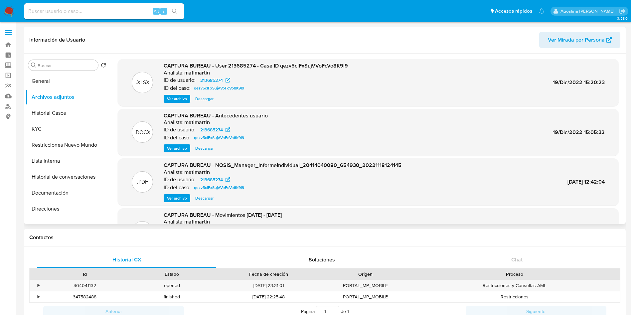
click at [172, 99] on span "Ver archivo" at bounding box center [177, 99] width 20 height 7
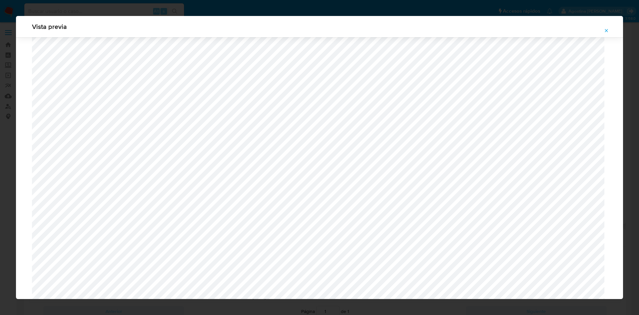
scroll to position [386, 0]
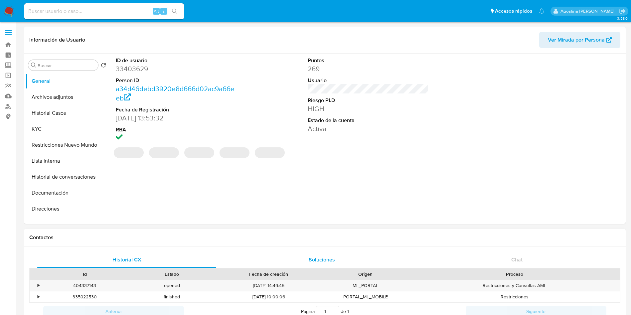
select select "10"
click at [48, 97] on button "Archivos adjuntos" at bounding box center [65, 97] width 78 height 16
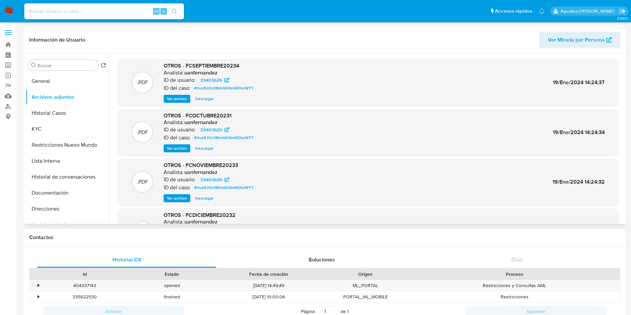
click at [177, 91] on p "ID del caso:" at bounding box center [177, 88] width 27 height 7
click at [182, 102] on span "Ver archivo" at bounding box center [177, 99] width 20 height 7
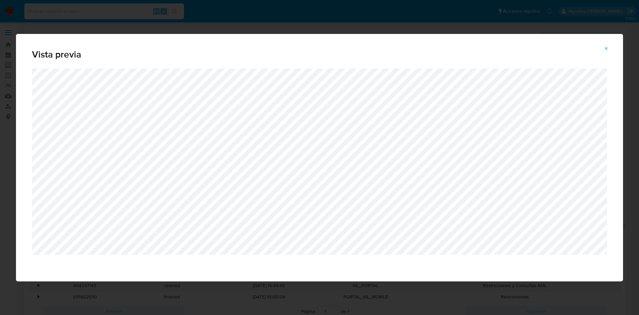
click at [606, 50] on icon "Attachment preview" at bounding box center [606, 48] width 5 height 5
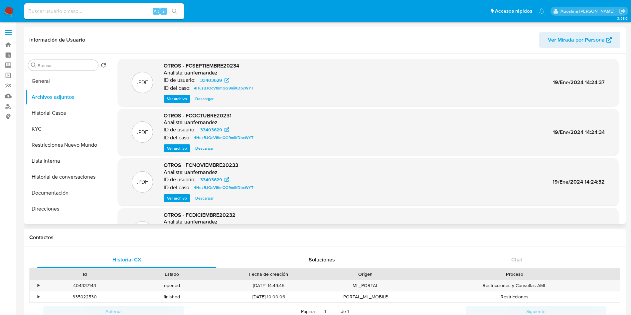
click at [175, 151] on span "Ver archivo" at bounding box center [177, 148] width 20 height 7
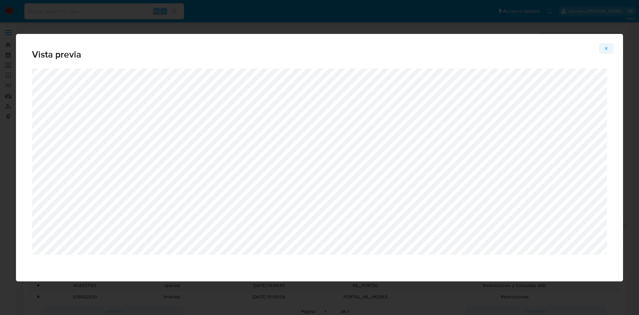
click at [606, 49] on icon "Attachment preview" at bounding box center [606, 48] width 3 height 3
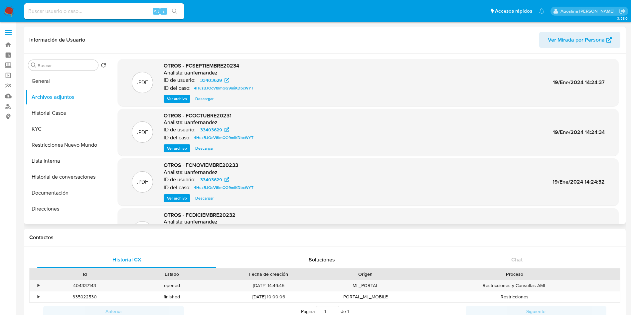
scroll to position [56, 0]
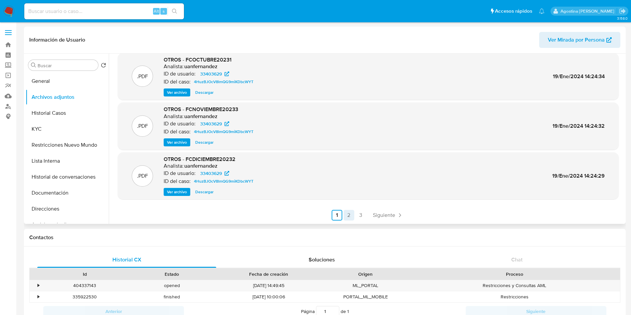
click at [345, 218] on link "2" at bounding box center [349, 215] width 11 height 11
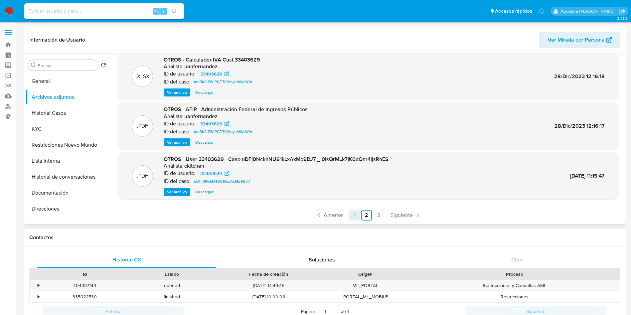
click at [352, 213] on link "1" at bounding box center [355, 215] width 11 height 11
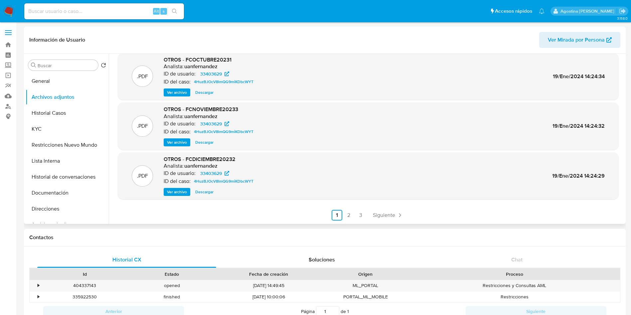
click at [353, 215] on ul "Anterior 1 2 3 Siguiente" at bounding box center [368, 215] width 501 height 11
click at [349, 214] on link "2" at bounding box center [349, 215] width 11 height 11
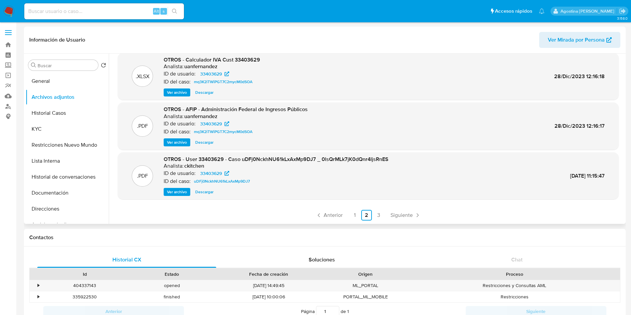
click at [184, 190] on span "Ver archivo" at bounding box center [177, 192] width 20 height 7
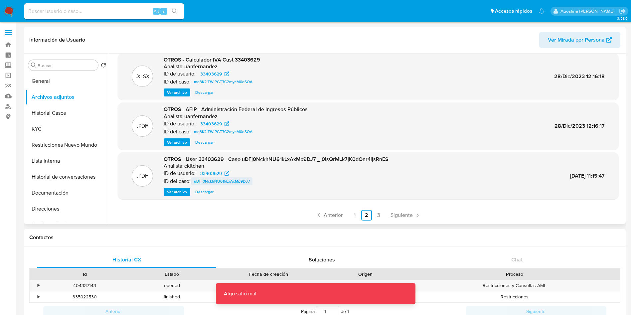
click at [229, 179] on span "uDFj0NckhNU61kLxAxMp9DJ7" at bounding box center [222, 181] width 56 height 8
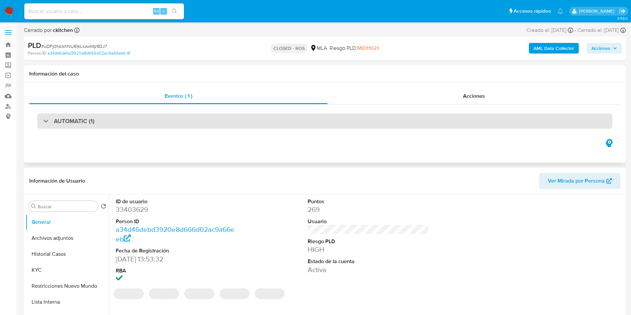
select select "10"
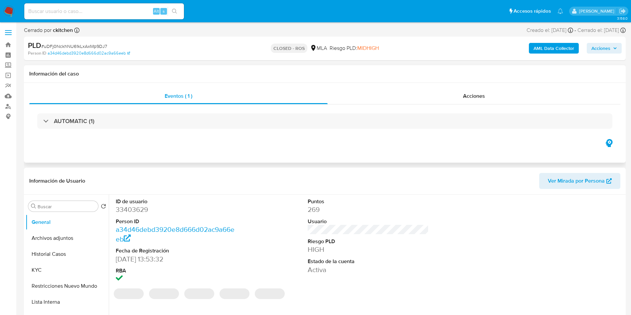
click at [455, 87] on div "Eventos ( 1 ) Acciones AUTOMATIC (1)" at bounding box center [325, 123] width 602 height 80
click at [450, 93] on div "Acciones" at bounding box center [474, 96] width 293 height 16
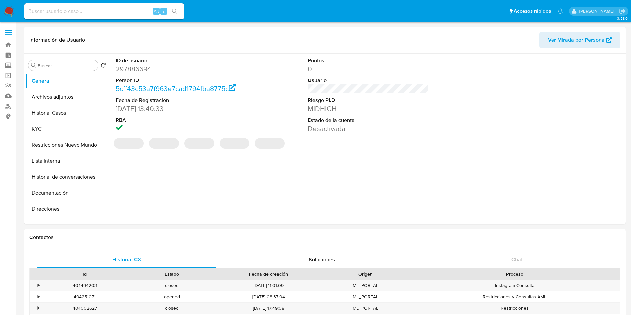
select select "10"
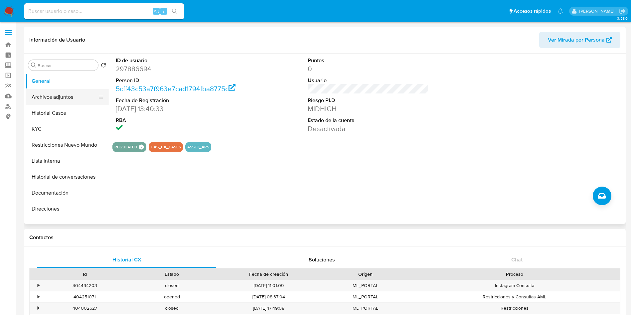
click at [81, 95] on button "Archivos adjuntos" at bounding box center [65, 97] width 78 height 16
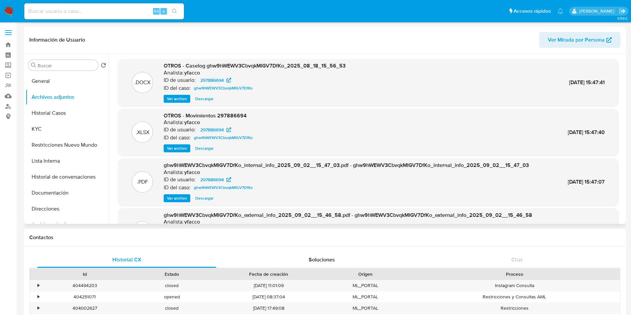
click at [179, 100] on span "Ver archivo" at bounding box center [177, 99] width 20 height 7
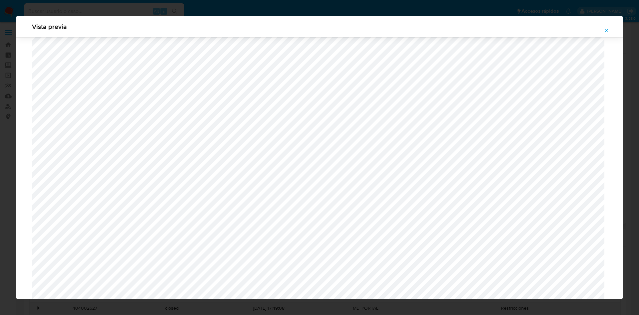
scroll to position [586, 0]
click at [605, 34] on span "Attachment preview" at bounding box center [606, 30] width 5 height 9
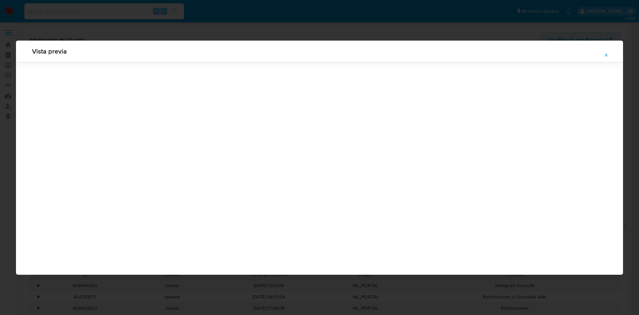
scroll to position [0, 0]
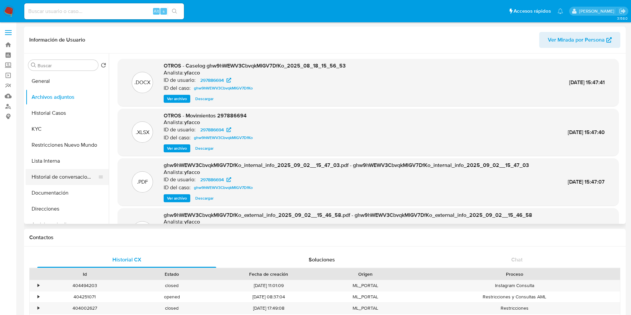
click at [72, 170] on button "Historial de conversaciones" at bounding box center [65, 177] width 78 height 16
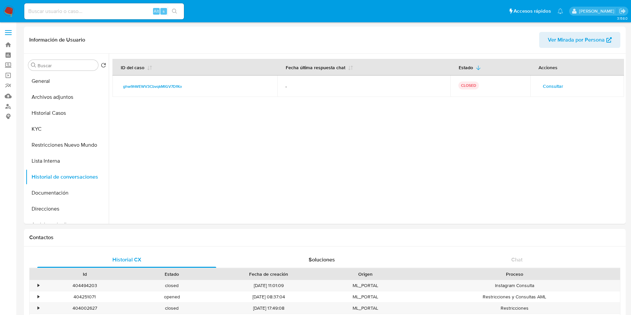
click at [550, 91] on span "Consultar" at bounding box center [553, 86] width 20 height 9
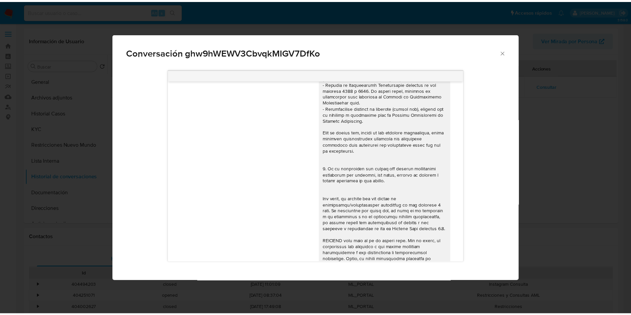
scroll to position [92, 0]
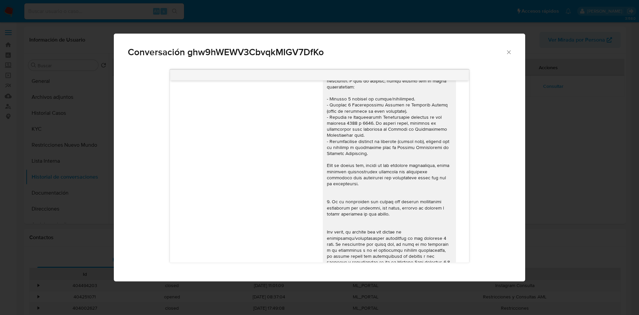
click at [70, 172] on div "Conversación ghw9hWEWV3CbvqkMIGV7DfKo 18/08/2025 17:21:14 Hola, Esperamos que t…" at bounding box center [319, 157] width 639 height 315
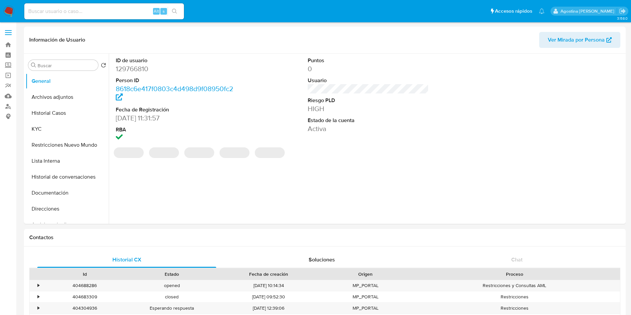
select select "10"
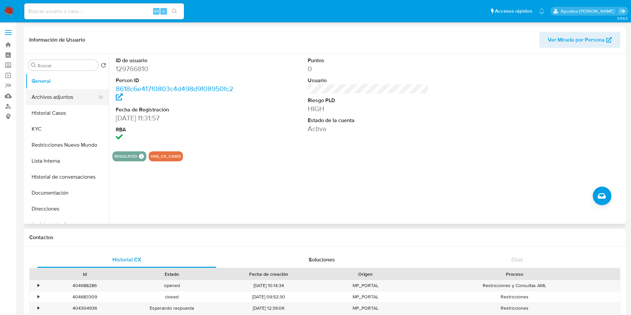
click at [63, 99] on button "Archivos adjuntos" at bounding box center [65, 97] width 78 height 16
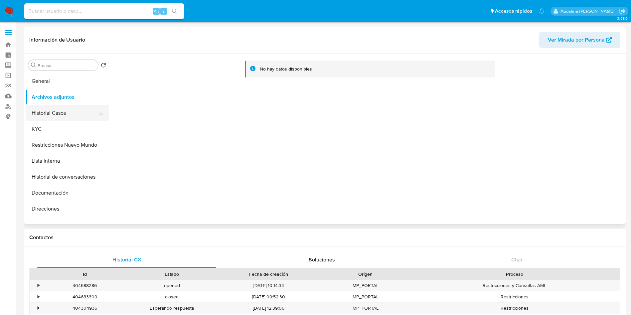
click at [47, 116] on button "Historial Casos" at bounding box center [65, 113] width 78 height 16
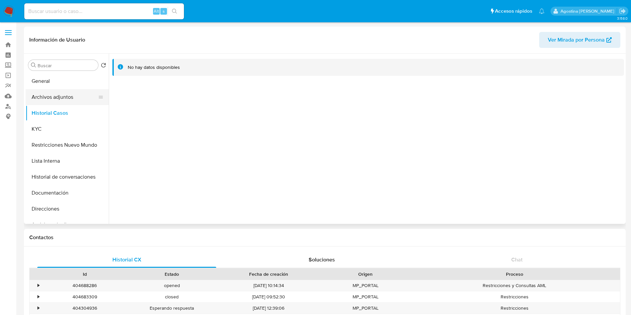
click at [53, 96] on button "Archivos adjuntos" at bounding box center [65, 97] width 78 height 16
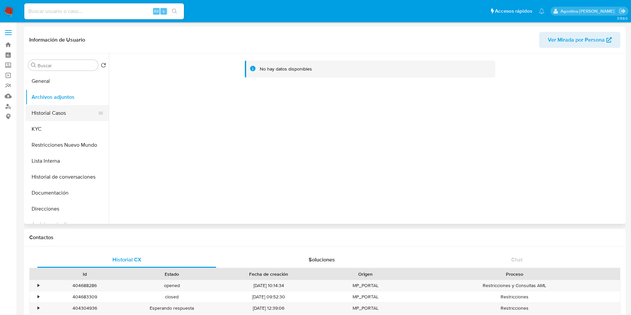
click at [76, 116] on button "Historial Casos" at bounding box center [65, 113] width 78 height 16
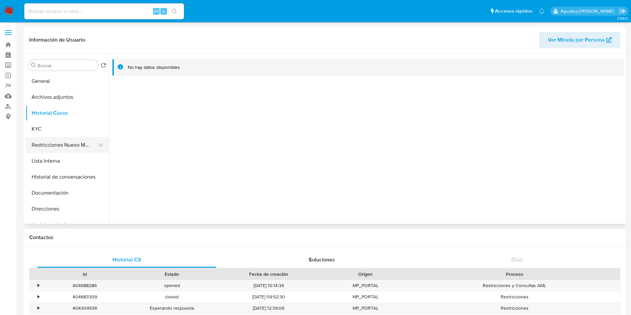
click at [84, 150] on button "Restricciones Nuevo Mundo" at bounding box center [65, 145] width 78 height 16
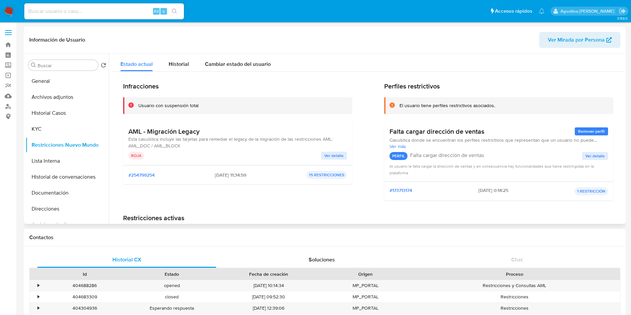
click at [336, 161] on div "AML - Migración Legacy Esta casuística incluye las tarjetas para remediar el le…" at bounding box center [237, 143] width 229 height 43
click at [337, 155] on span "Ver detalle" at bounding box center [334, 155] width 19 height 7
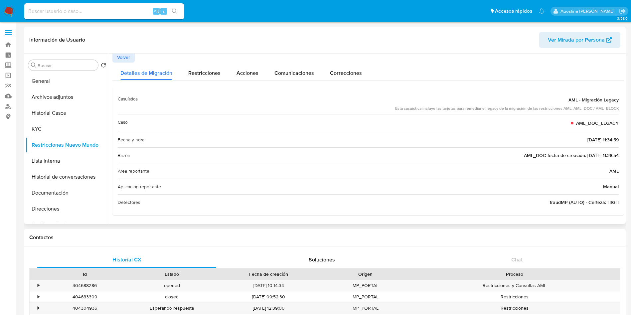
click at [124, 59] on span "Volver" at bounding box center [123, 57] width 13 height 9
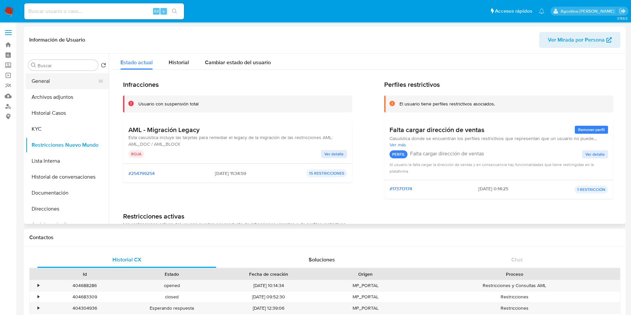
click at [72, 79] on button "General" at bounding box center [65, 81] width 78 height 16
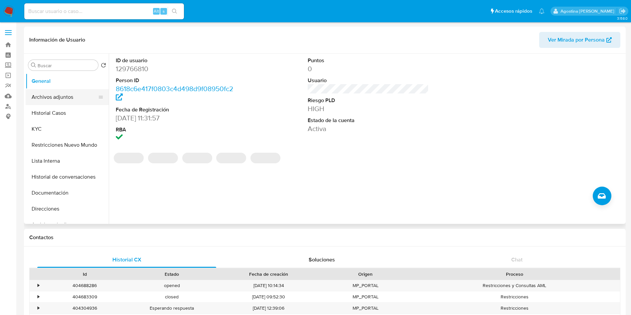
click at [55, 92] on button "Archivos adjuntos" at bounding box center [65, 97] width 78 height 16
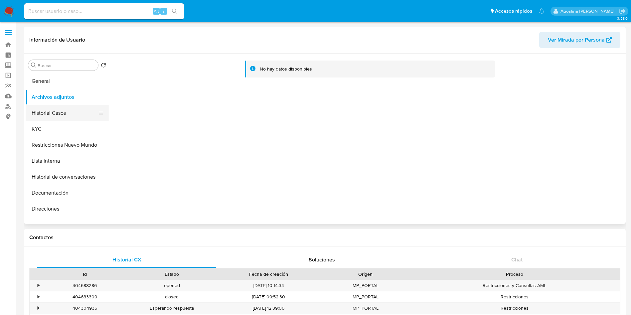
click at [56, 114] on button "Historial Casos" at bounding box center [65, 113] width 78 height 16
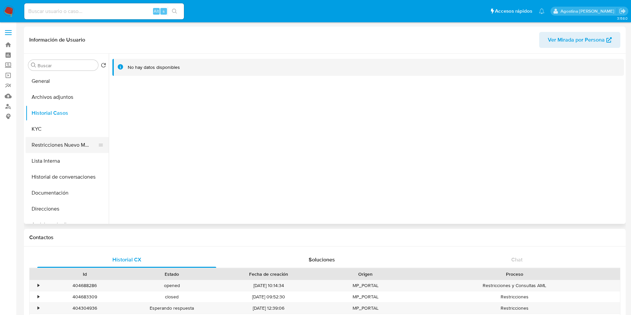
click at [67, 143] on button "Restricciones Nuevo Mundo" at bounding box center [65, 145] width 78 height 16
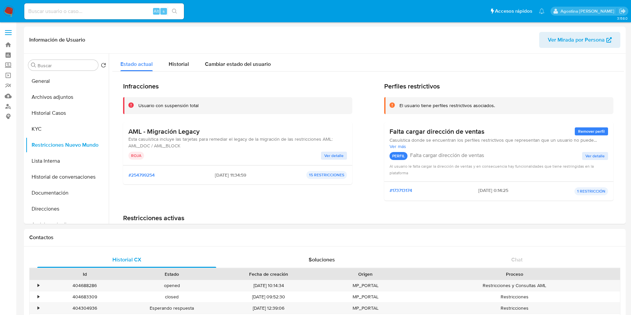
click at [335, 155] on span "Ver detalle" at bounding box center [334, 155] width 19 height 7
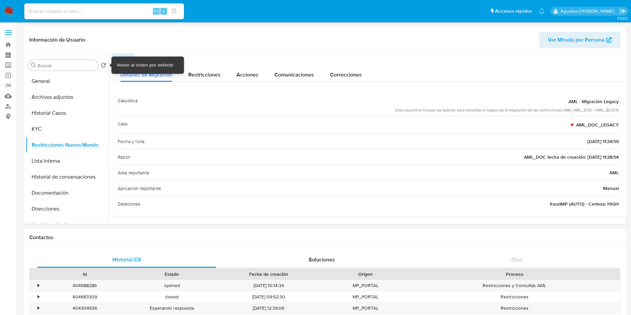
click at [124, 62] on div "Volver al orden por defecto" at bounding box center [145, 65] width 57 height 7
click at [118, 53] on div "Información de Usuario Ver Mirada por Persona" at bounding box center [325, 40] width 602 height 27
click at [125, 59] on span "Volver" at bounding box center [123, 58] width 13 height 9
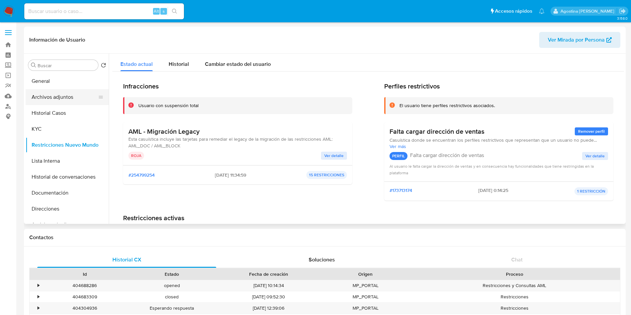
click at [64, 93] on button "Archivos adjuntos" at bounding box center [65, 97] width 78 height 16
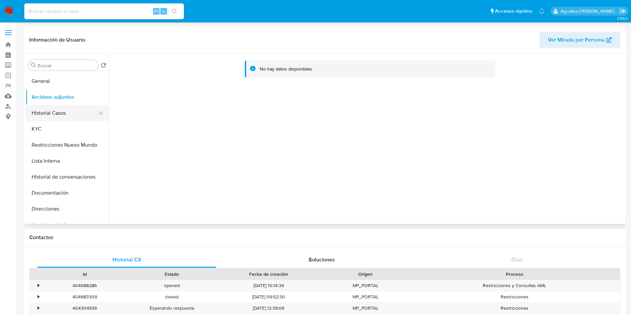
click at [74, 110] on button "Historial Casos" at bounding box center [65, 113] width 78 height 16
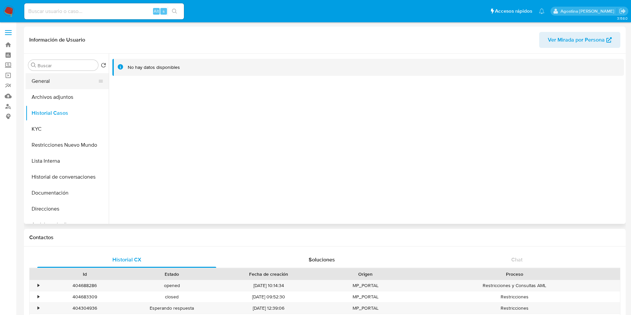
click at [67, 86] on button "General" at bounding box center [65, 81] width 78 height 16
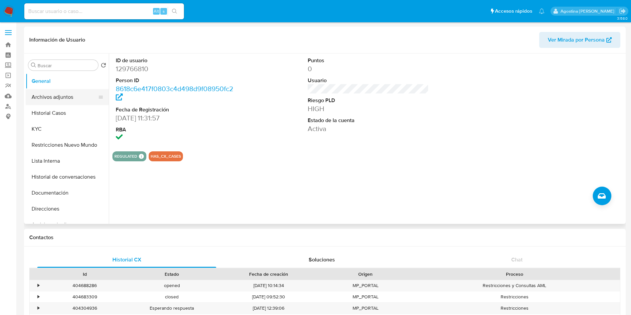
click at [55, 94] on button "Archivos adjuntos" at bounding box center [65, 97] width 78 height 16
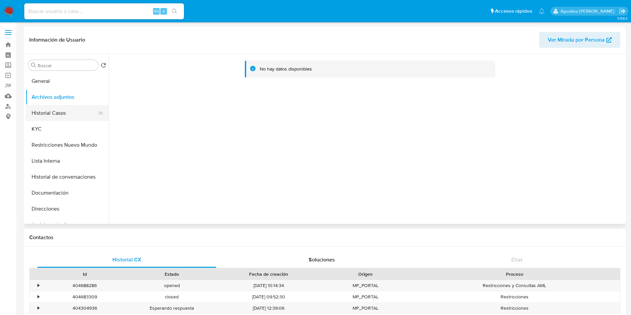
click at [78, 111] on button "Historial Casos" at bounding box center [65, 113] width 78 height 16
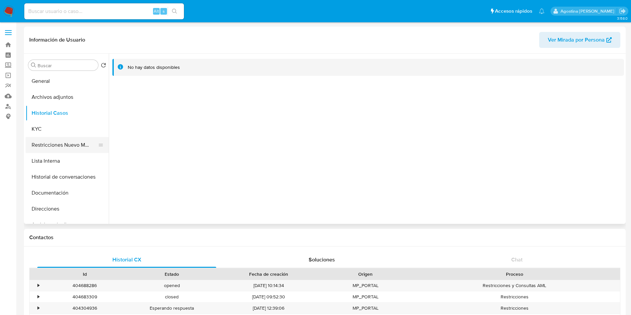
click at [79, 137] on button "Restricciones Nuevo Mundo" at bounding box center [65, 145] width 78 height 16
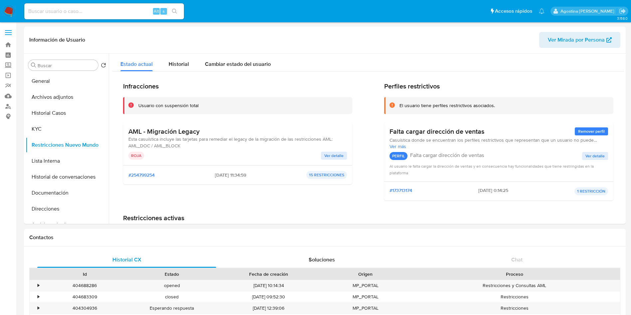
click at [326, 150] on div "AML - Migración Legacy Esta casuística incluye las tarjetas para remediar el le…" at bounding box center [237, 143] width 219 height 32
click at [328, 152] on span "Ver detalle" at bounding box center [334, 155] width 19 height 7
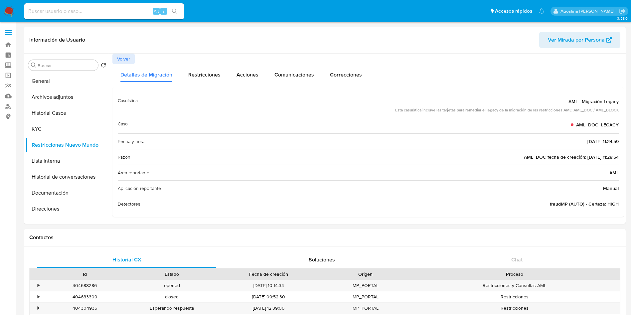
scroll to position [2, 0]
click at [47, 167] on button "Lista Interna" at bounding box center [65, 161] width 78 height 16
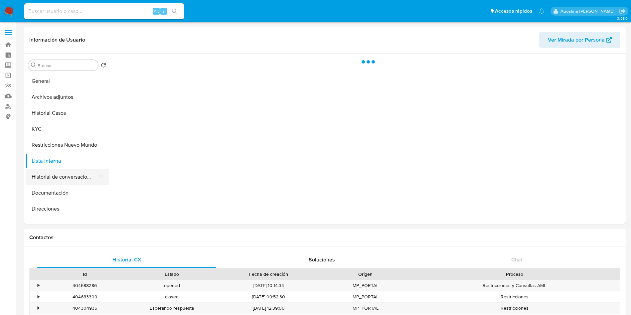
scroll to position [0, 0]
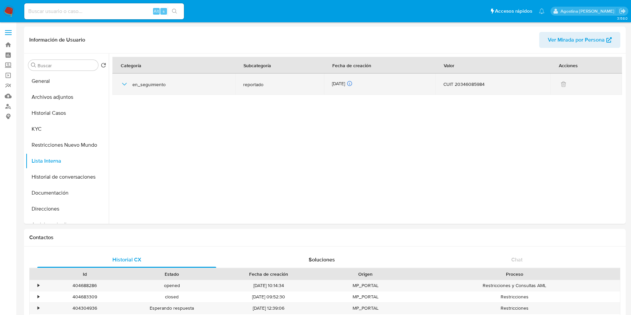
click at [125, 84] on icon "button" at bounding box center [124, 84] width 5 height 3
click at [125, 84] on icon "button" at bounding box center [125, 84] width 8 height 8
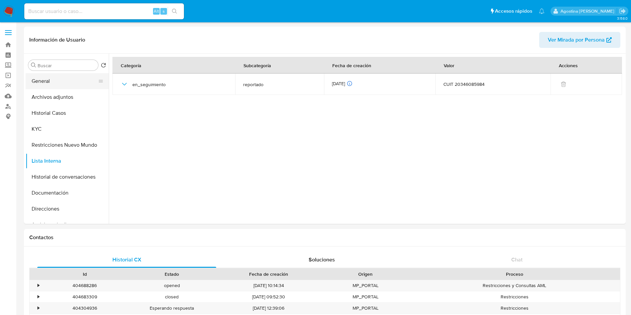
click at [68, 82] on button "General" at bounding box center [65, 81] width 78 height 16
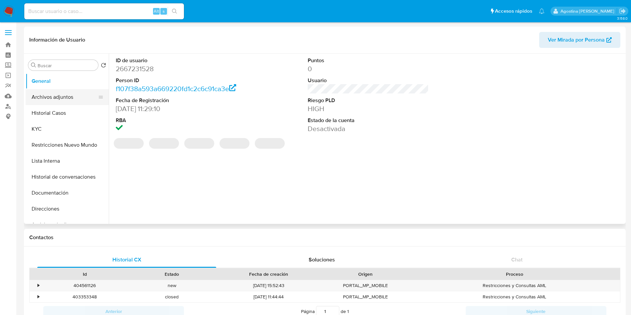
click at [57, 95] on button "Archivos adjuntos" at bounding box center [65, 97] width 78 height 16
select select "10"
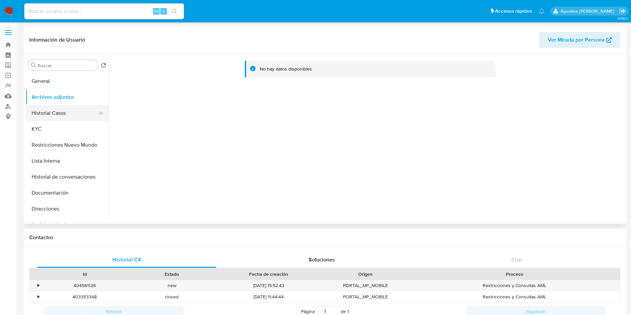
click at [70, 111] on button "Historial Casos" at bounding box center [65, 113] width 78 height 16
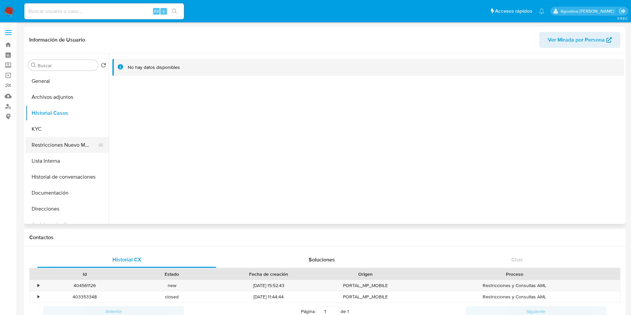
click at [80, 137] on button "Restricciones Nuevo Mundo" at bounding box center [65, 145] width 78 height 16
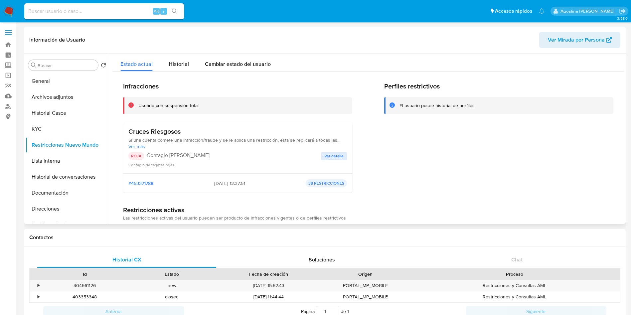
click at [321, 157] on button "Ver detalle" at bounding box center [334, 156] width 26 height 8
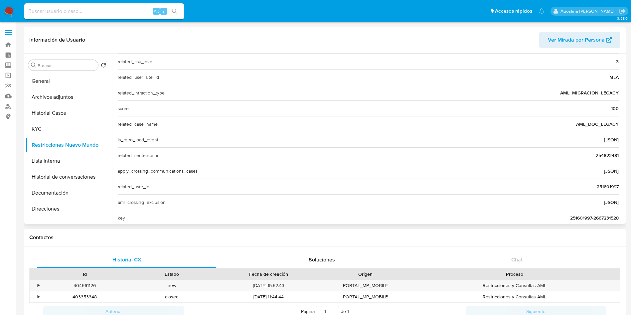
scroll to position [257, 0]
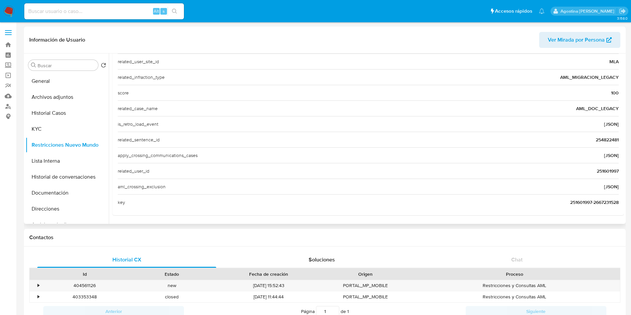
click at [606, 173] on span "251601997" at bounding box center [608, 171] width 22 height 7
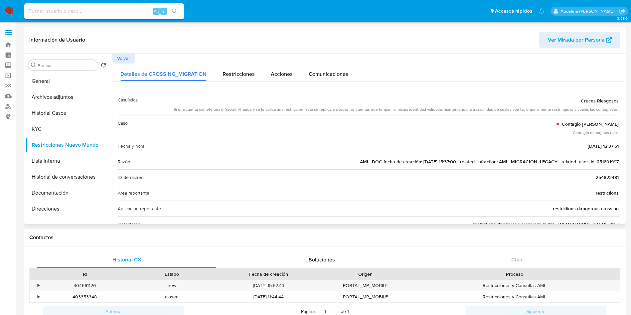
scroll to position [0, 0]
click at [127, 61] on span "Volver" at bounding box center [123, 58] width 13 height 9
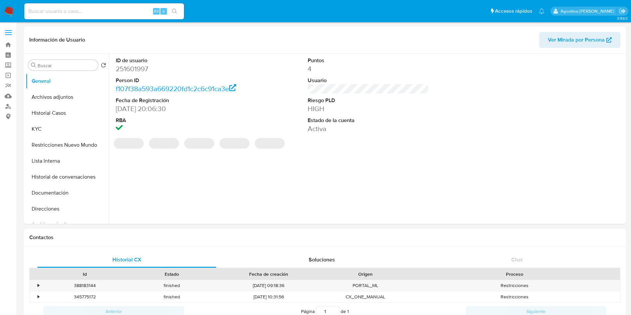
select select "10"
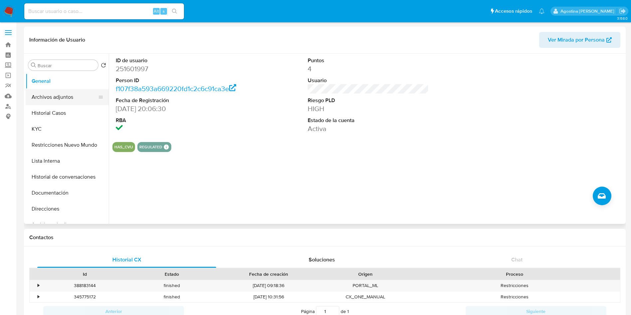
click at [41, 96] on button "Archivos adjuntos" at bounding box center [65, 97] width 78 height 16
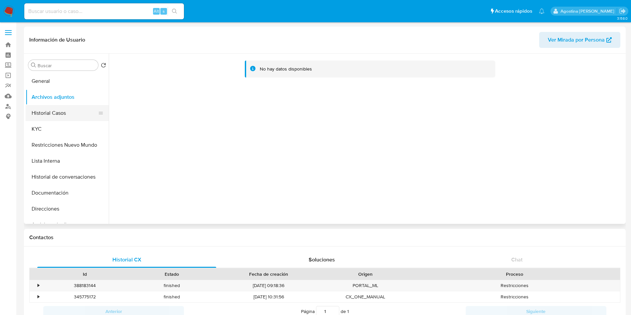
click at [60, 113] on button "Historial Casos" at bounding box center [65, 113] width 78 height 16
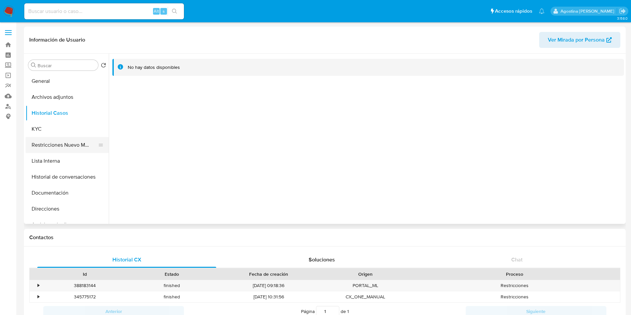
click at [86, 146] on button "Restricciones Nuevo Mundo" at bounding box center [65, 145] width 78 height 16
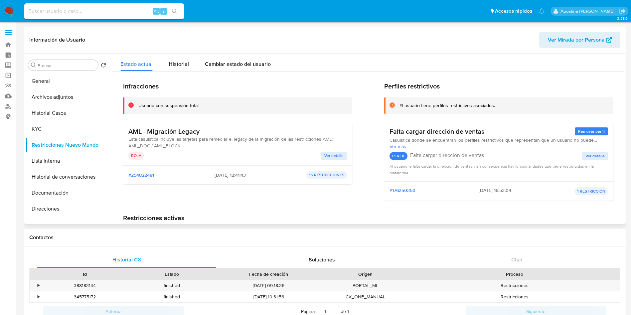
click at [332, 157] on span "Ver detalle" at bounding box center [334, 155] width 19 height 7
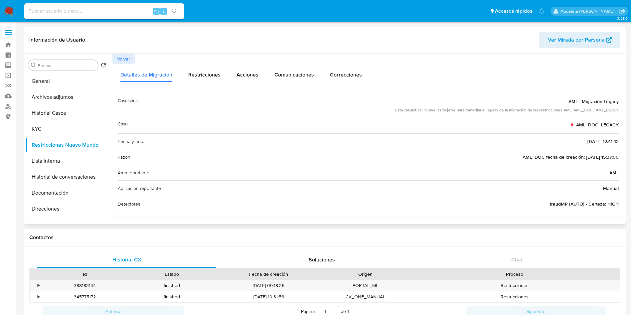
scroll to position [2, 0]
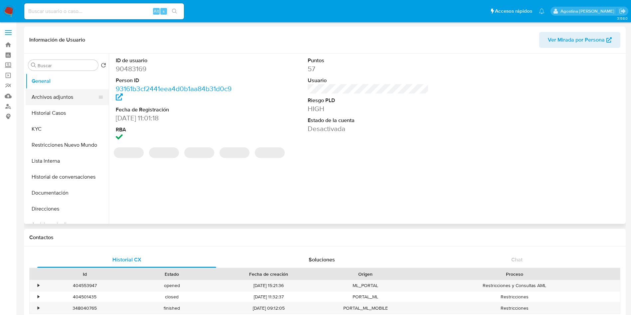
select select "10"
click at [65, 94] on button "Archivos adjuntos" at bounding box center [65, 97] width 78 height 16
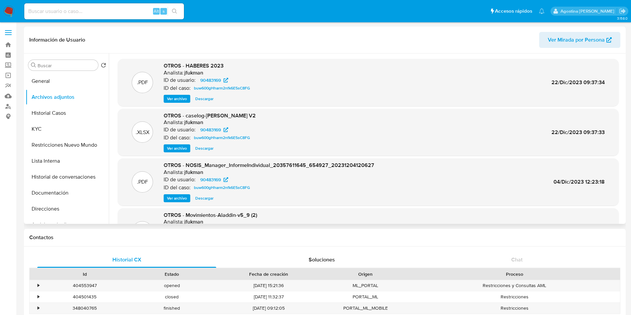
click at [178, 146] on span "Ver archivo" at bounding box center [177, 148] width 20 height 7
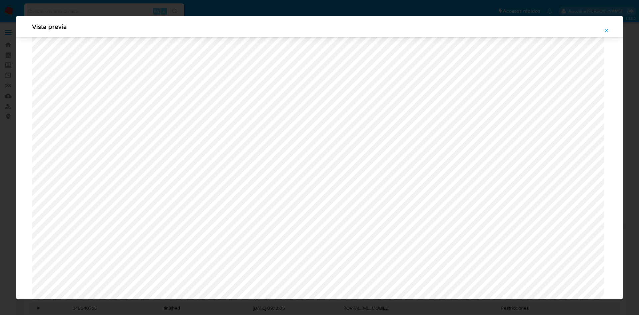
scroll to position [436, 0]
click at [606, 31] on icon "Attachment preview" at bounding box center [606, 30] width 5 height 5
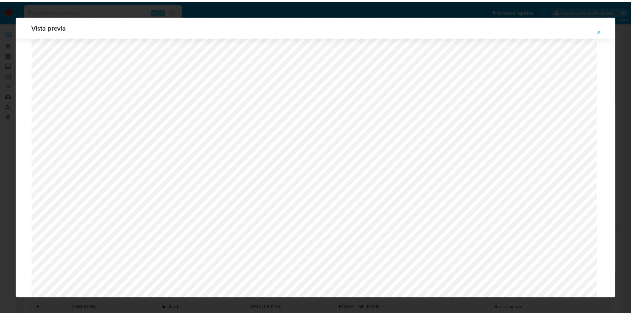
scroll to position [0, 0]
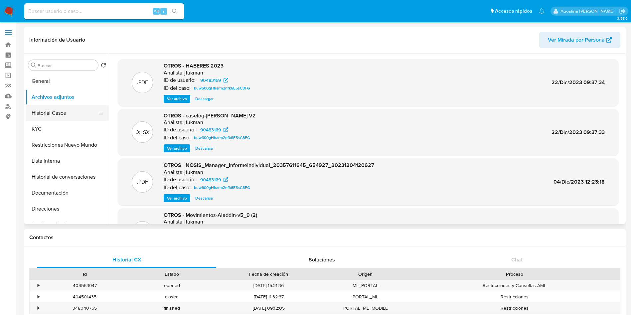
click at [56, 109] on button "Historial Casos" at bounding box center [65, 113] width 78 height 16
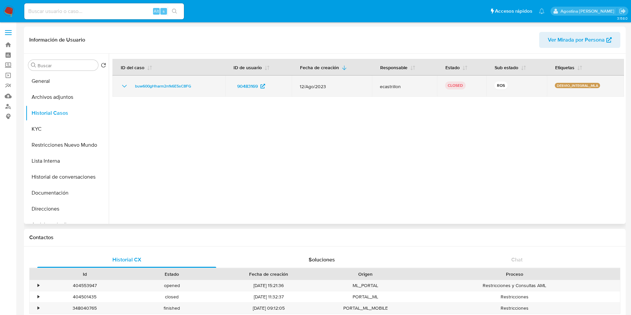
click at [123, 90] on icon "Mostrar/Ocultar" at bounding box center [125, 86] width 8 height 8
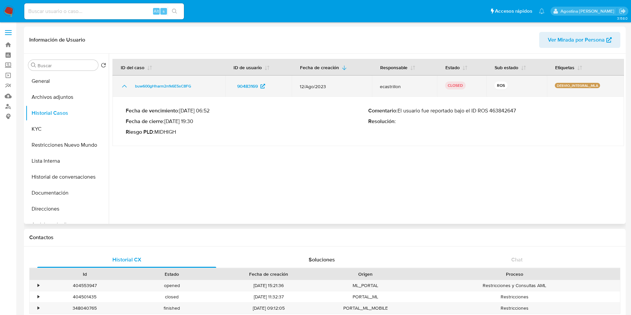
click at [124, 89] on icon "Mostrar/Ocultar" at bounding box center [125, 86] width 8 height 8
